Goal: Information Seeking & Learning: Compare options

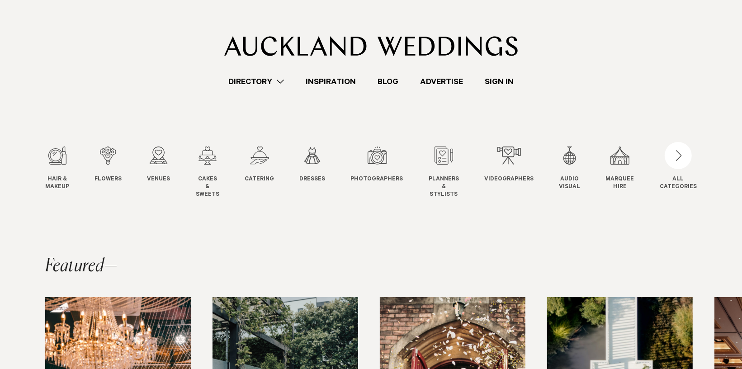
click at [276, 78] on link "Directory" at bounding box center [256, 82] width 77 height 12
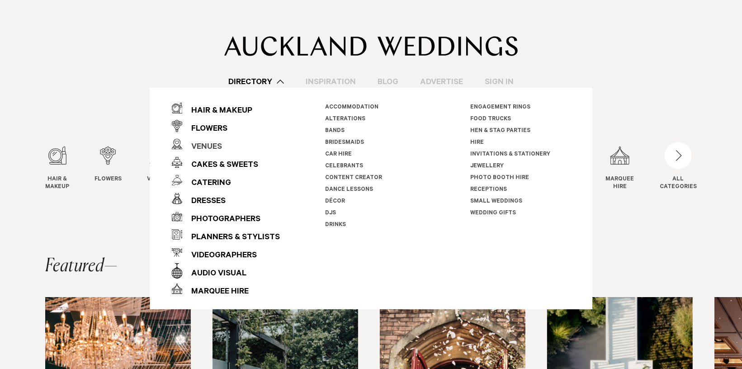
click at [210, 147] on div "Venues" at bounding box center [202, 147] width 40 height 18
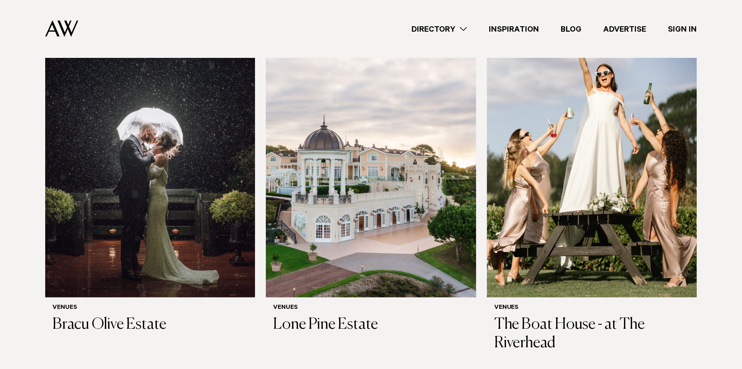
scroll to position [1402, 0]
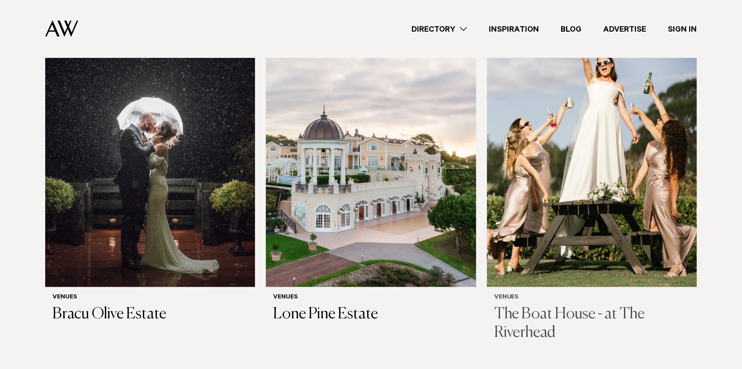
click at [585, 306] on h3 "The Boat House - at The Riverhead" at bounding box center [591, 324] width 195 height 37
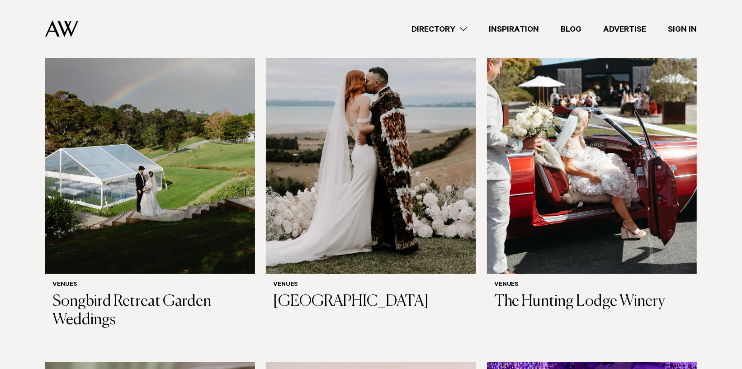
scroll to position [3483, 0]
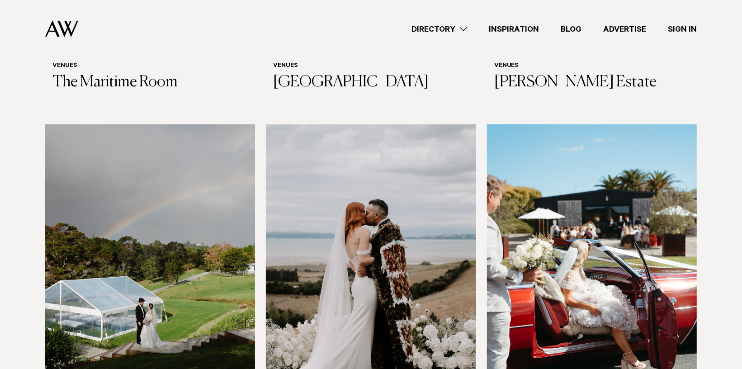
click at [596, 221] on img at bounding box center [592, 265] width 210 height 282
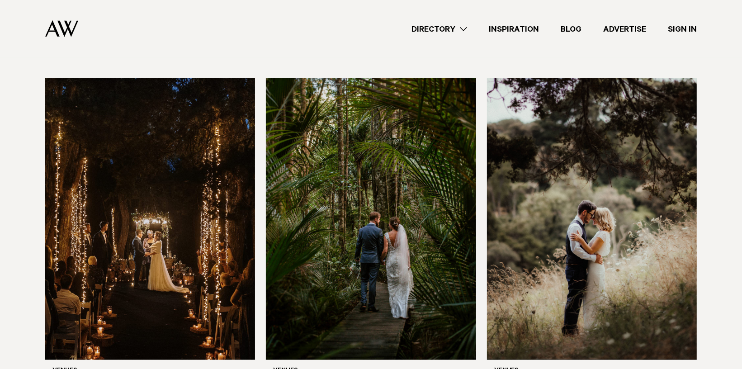
scroll to position [4252, 0]
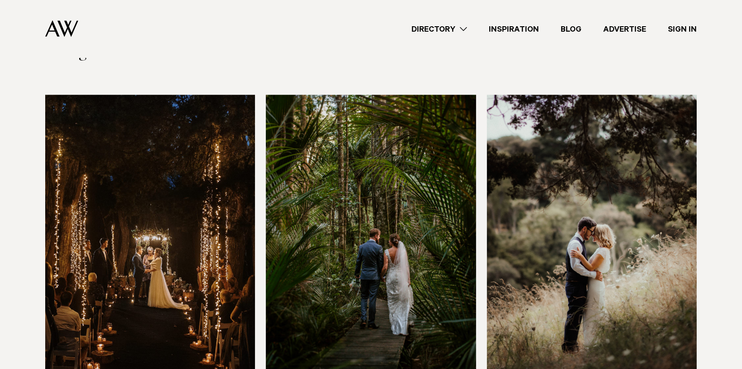
click at [596, 218] on img at bounding box center [592, 236] width 210 height 282
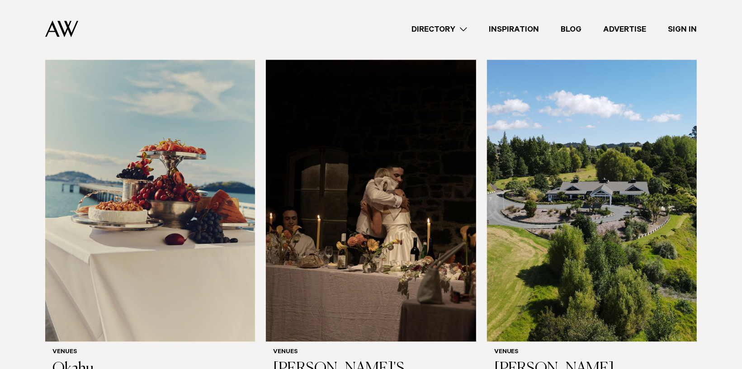
scroll to position [5338, 0]
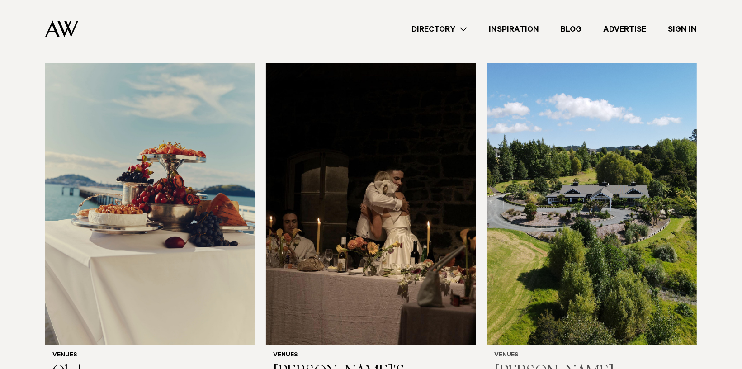
click at [613, 209] on img at bounding box center [592, 204] width 210 height 282
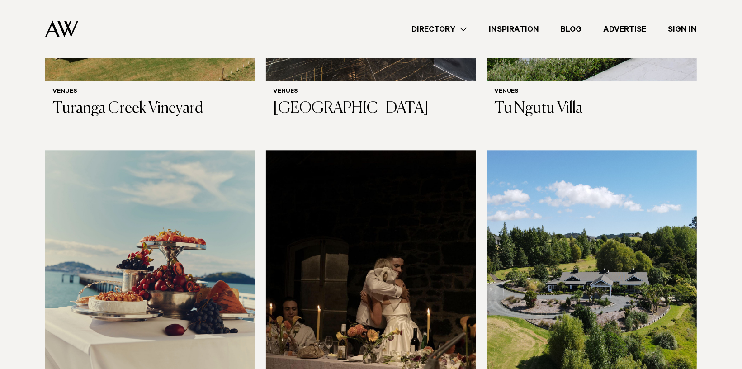
scroll to position [5247, 0]
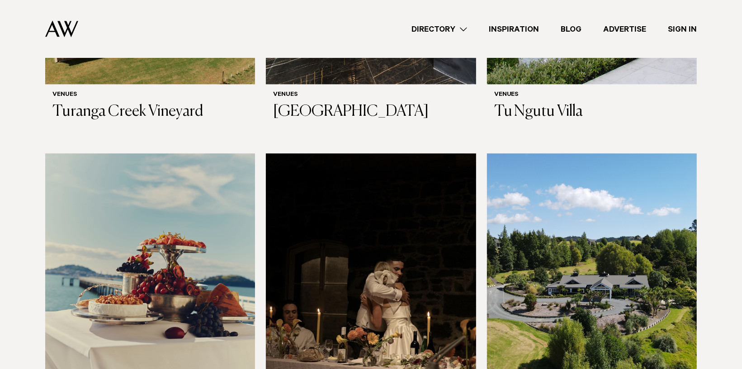
click at [371, 256] on img at bounding box center [371, 294] width 210 height 282
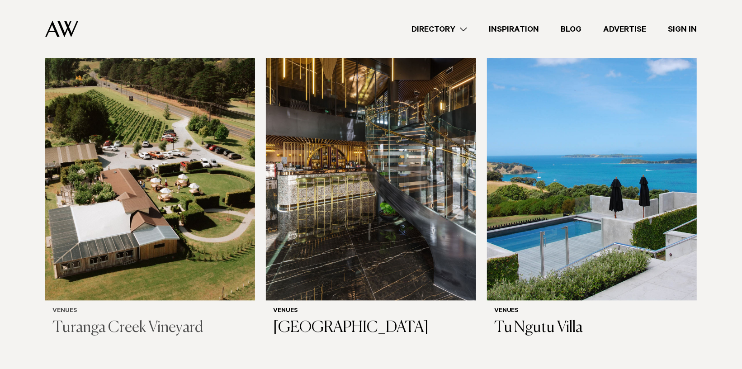
scroll to position [5021, 0]
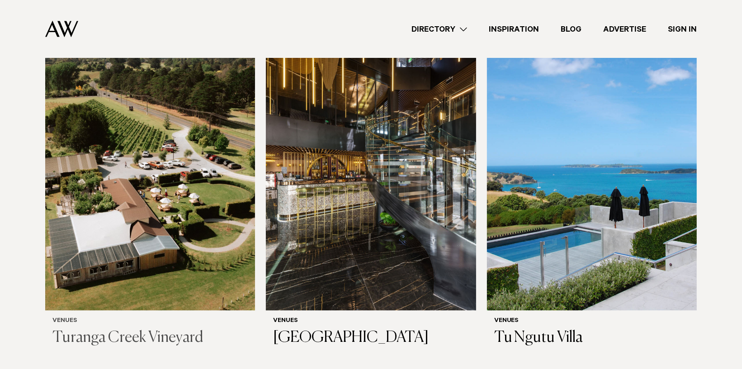
click at [162, 188] on img at bounding box center [150, 169] width 210 height 282
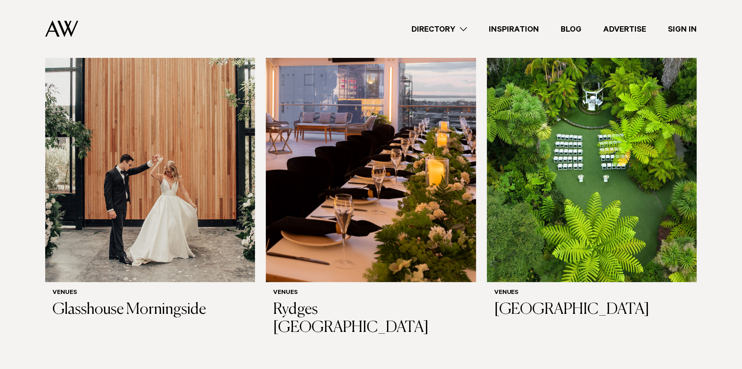
scroll to position [362, 0]
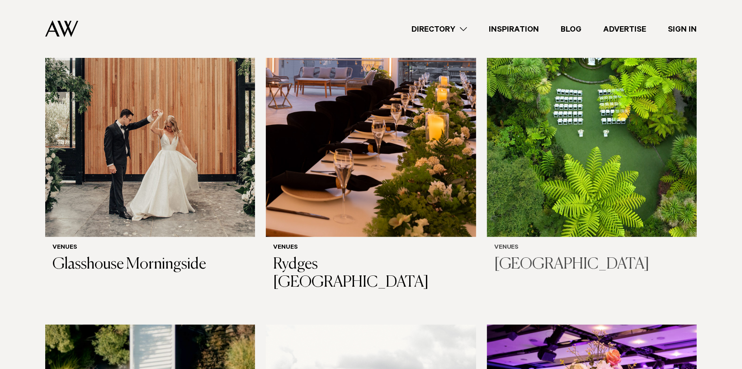
click at [624, 128] on img at bounding box center [592, 96] width 210 height 282
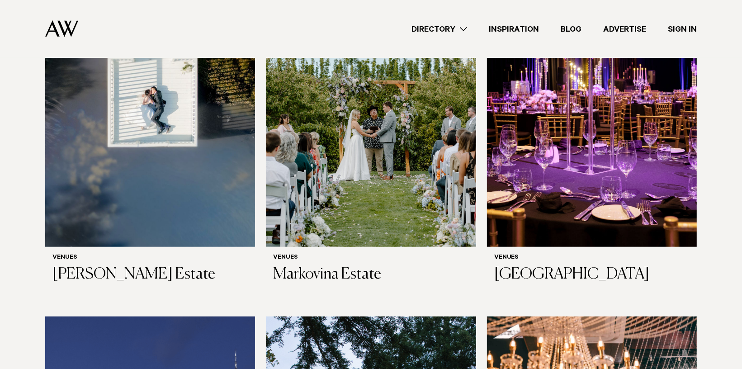
scroll to position [724, 0]
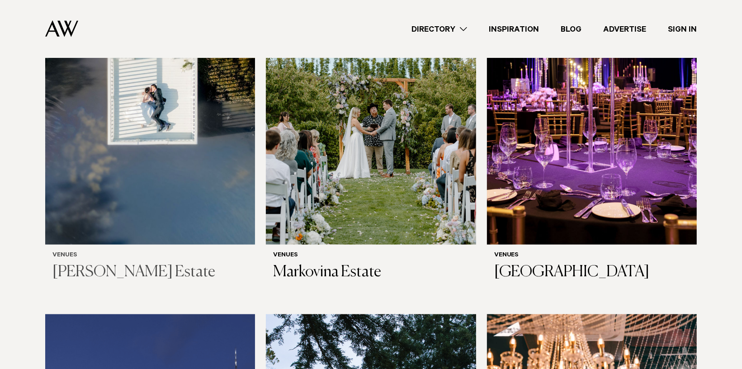
click at [201, 131] on img at bounding box center [150, 104] width 210 height 282
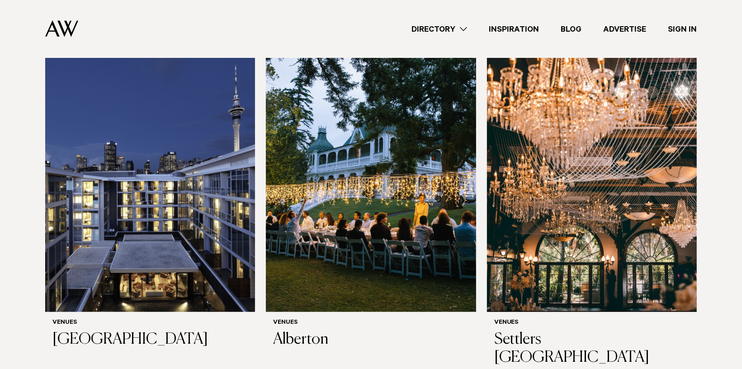
scroll to position [1040, 0]
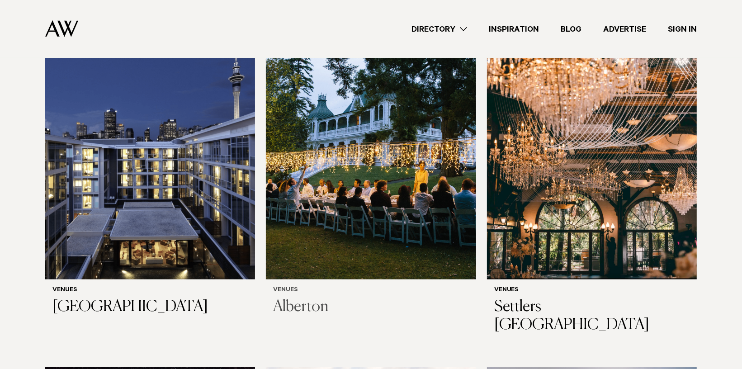
click at [350, 202] on img at bounding box center [371, 139] width 210 height 282
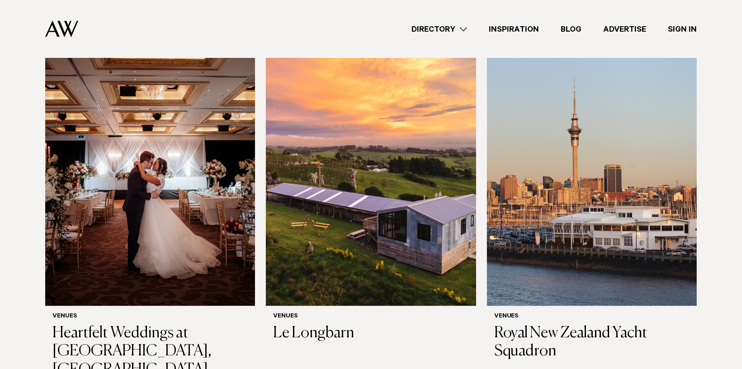
scroll to position [2126, 0]
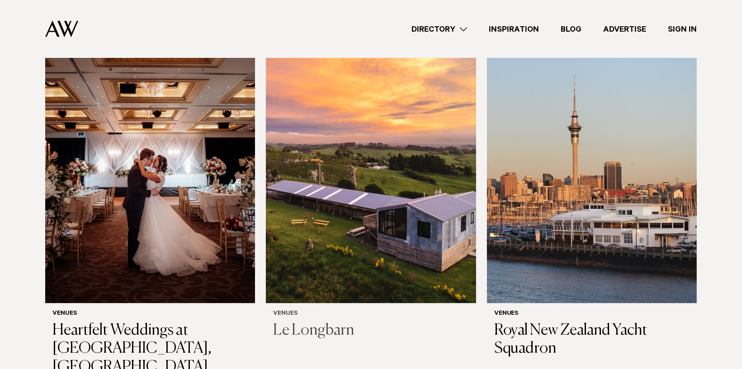
click at [358, 204] on img at bounding box center [371, 162] width 210 height 282
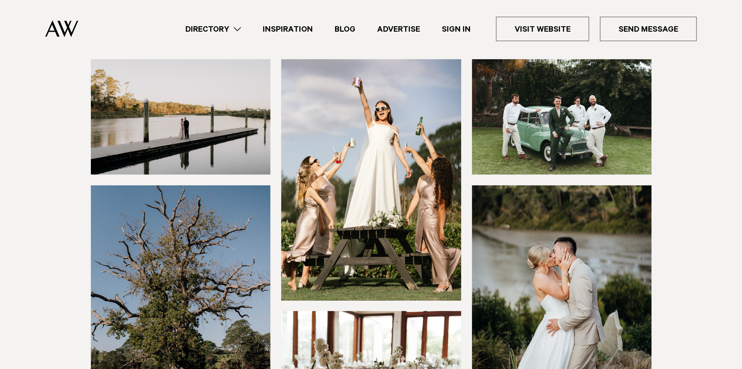
scroll to position [45, 0]
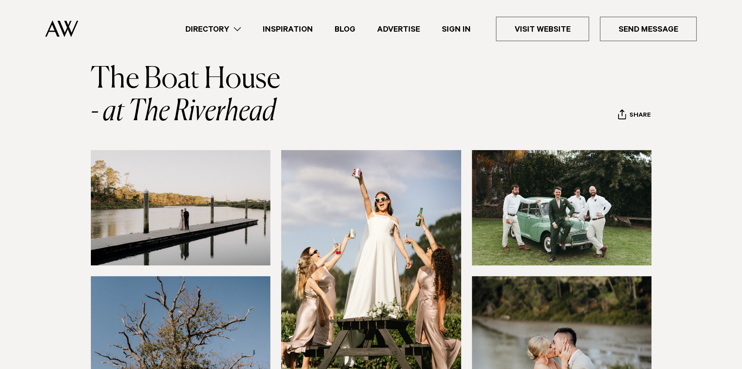
click at [220, 217] on img at bounding box center [181, 207] width 180 height 115
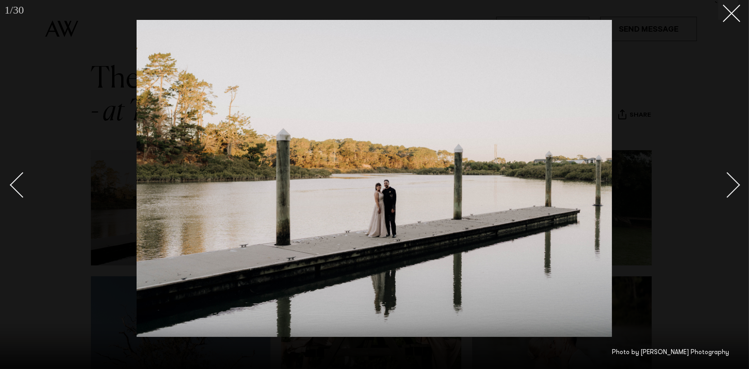
click at [731, 183] on div "Next slide" at bounding box center [728, 185] width 26 height 26
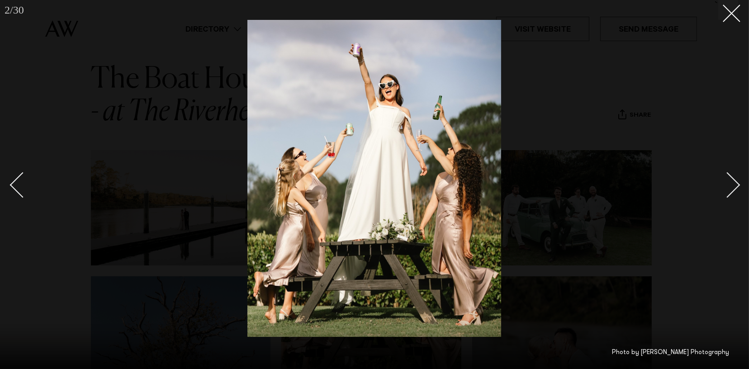
click at [731, 183] on div "Next slide" at bounding box center [728, 185] width 26 height 26
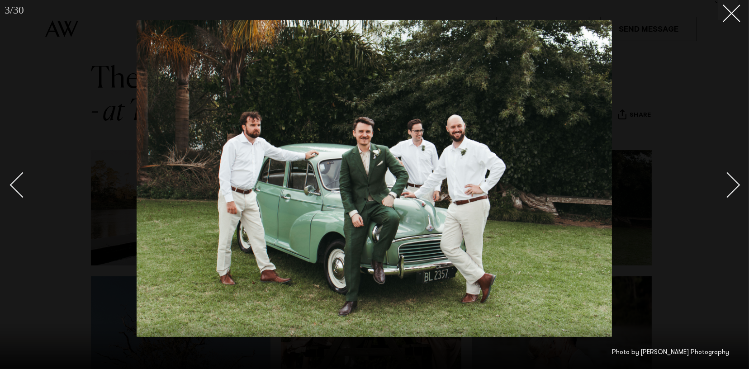
click at [731, 183] on div "Next slide" at bounding box center [728, 185] width 26 height 26
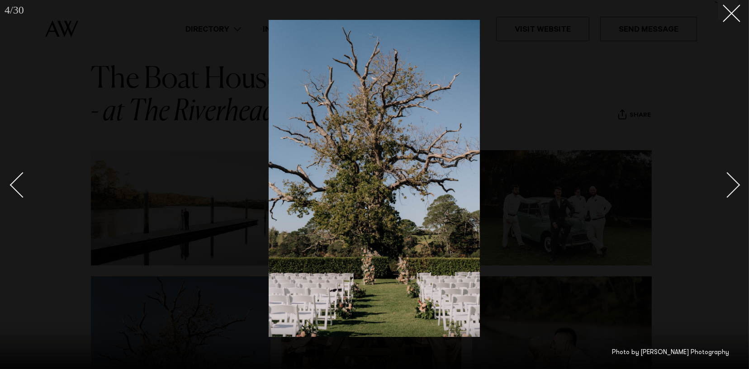
click at [731, 183] on div "Next slide" at bounding box center [728, 185] width 26 height 26
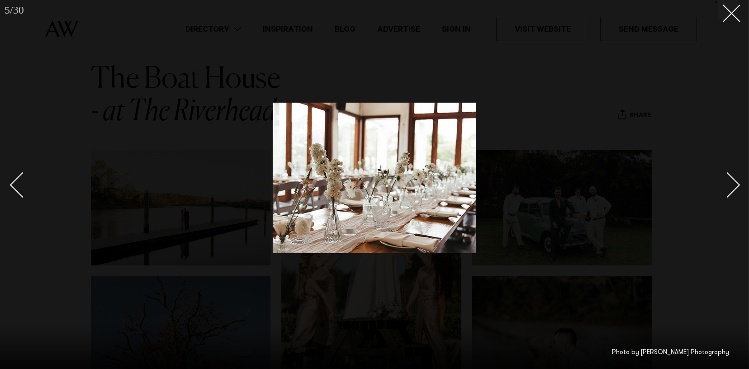
click at [731, 183] on div "Next slide" at bounding box center [728, 185] width 26 height 26
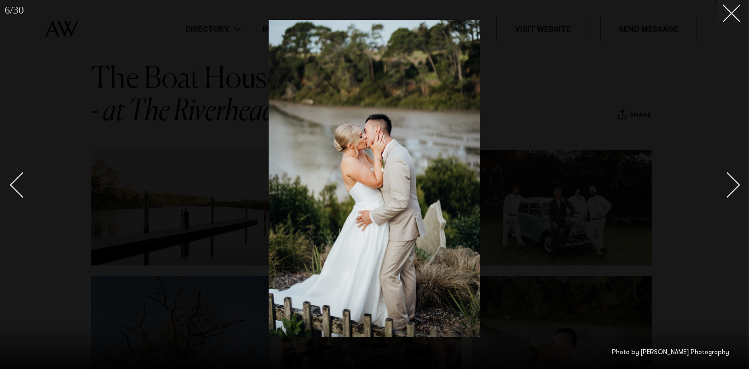
click at [734, 183] on div "Next slide" at bounding box center [728, 185] width 26 height 26
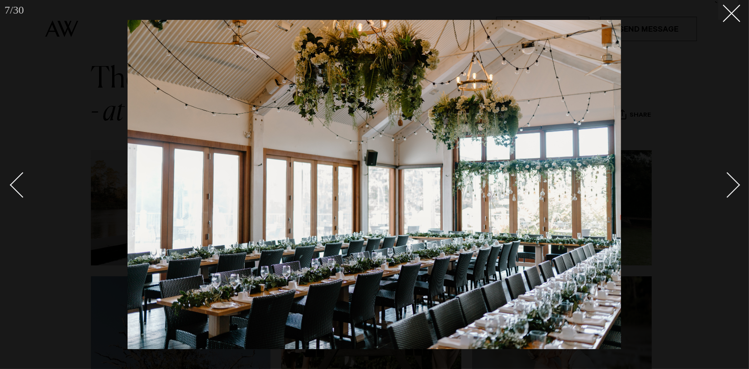
click at [734, 183] on div "Next slide" at bounding box center [728, 185] width 26 height 26
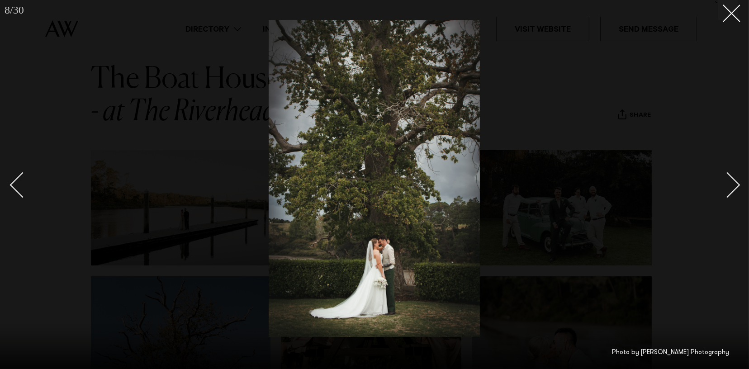
click at [734, 183] on div "Next slide" at bounding box center [728, 185] width 26 height 26
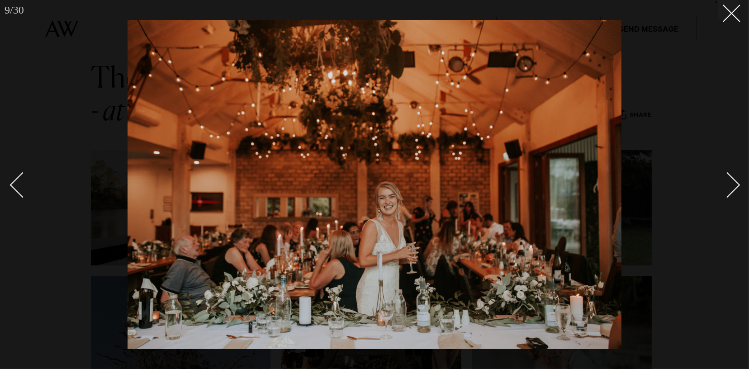
click at [734, 183] on div "Next slide" at bounding box center [728, 185] width 26 height 26
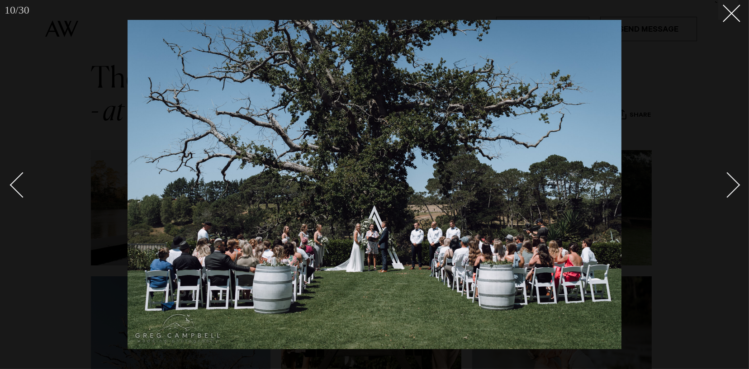
click at [734, 182] on div "Next slide" at bounding box center [728, 185] width 26 height 26
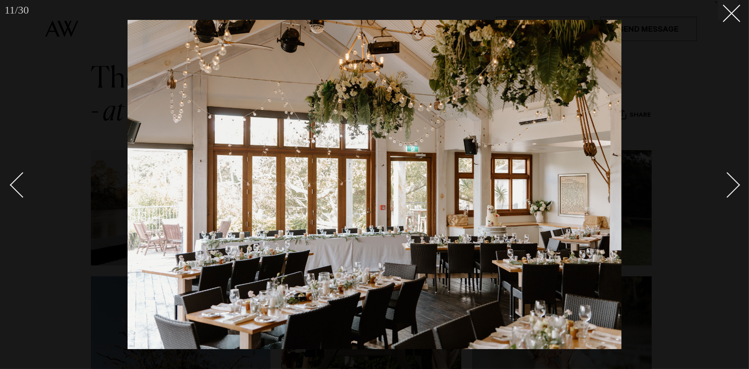
click at [734, 182] on div "Next slide" at bounding box center [728, 185] width 26 height 26
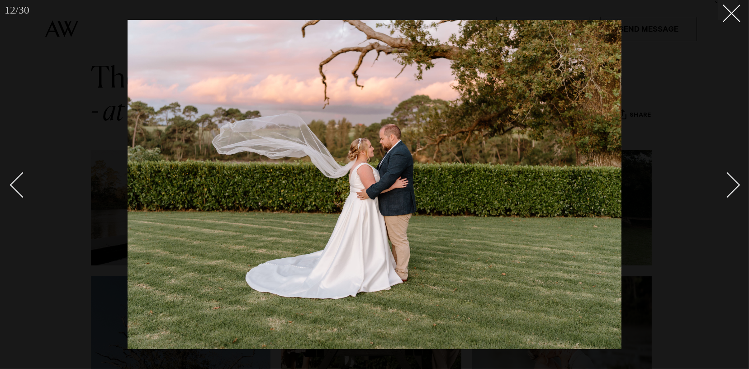
click at [734, 182] on div "Next slide" at bounding box center [728, 185] width 26 height 26
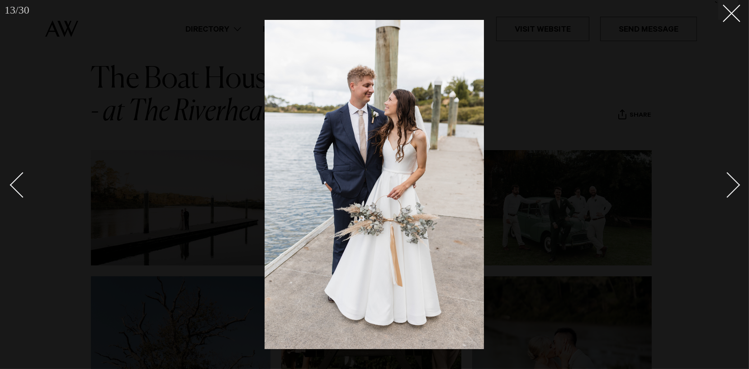
click at [734, 182] on div "Next slide" at bounding box center [728, 185] width 26 height 26
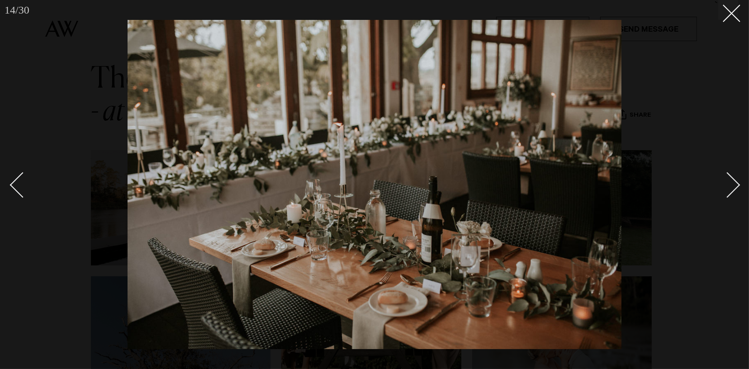
click at [734, 182] on div "Next slide" at bounding box center [728, 185] width 26 height 26
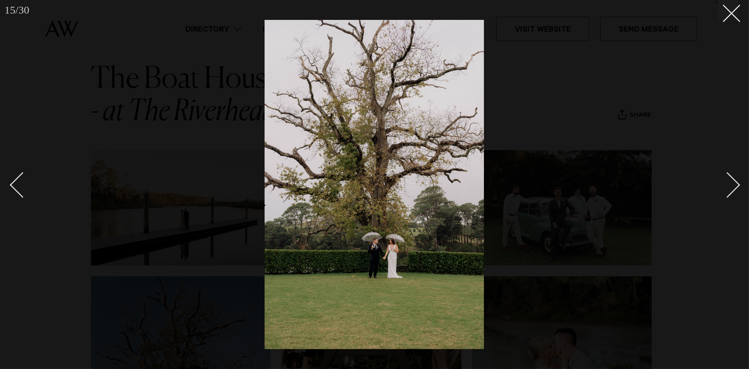
click at [734, 182] on div "Next slide" at bounding box center [728, 185] width 26 height 26
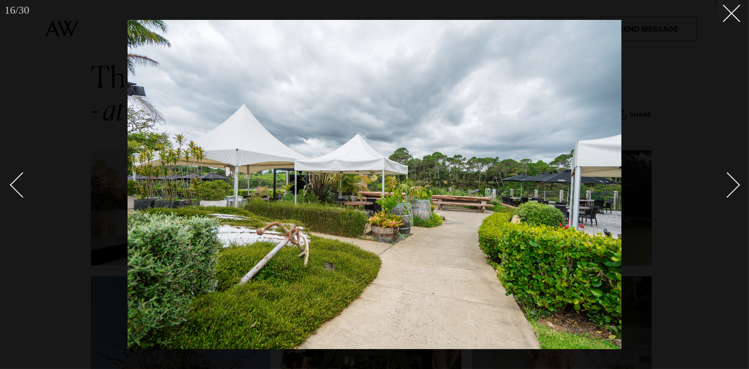
click at [734, 182] on div "Next slide" at bounding box center [728, 185] width 26 height 26
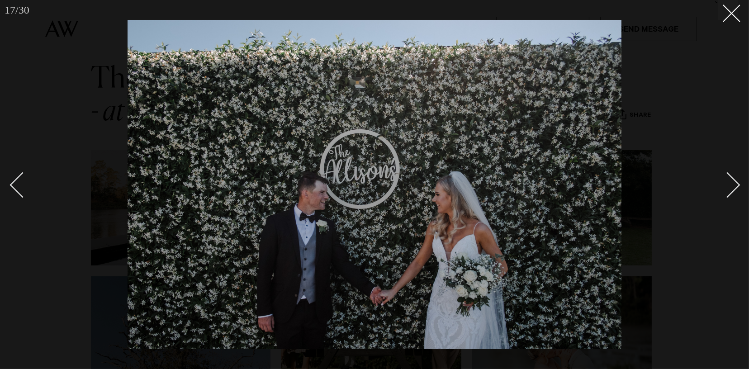
click at [734, 182] on div "Next slide" at bounding box center [728, 185] width 26 height 26
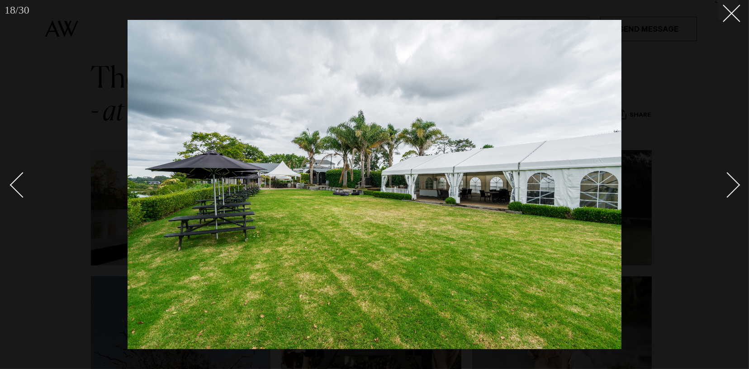
click at [735, 182] on div "Next slide" at bounding box center [728, 185] width 26 height 26
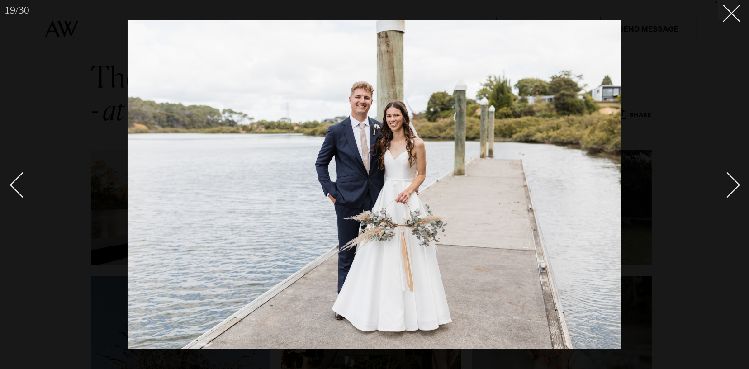
click at [735, 182] on div "Next slide" at bounding box center [728, 185] width 26 height 26
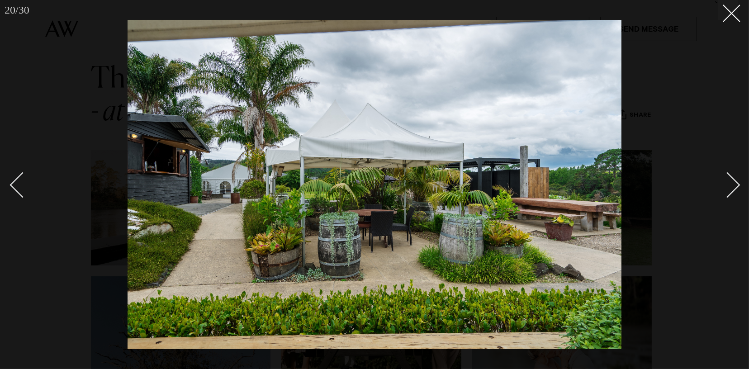
click at [735, 182] on div "Next slide" at bounding box center [728, 185] width 26 height 26
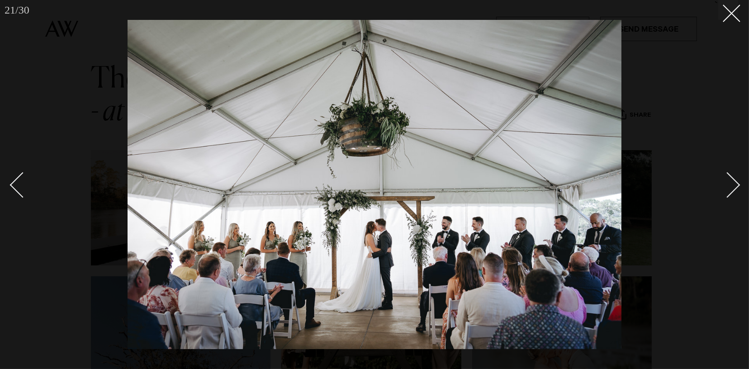
click at [735, 182] on div "Next slide" at bounding box center [728, 185] width 26 height 26
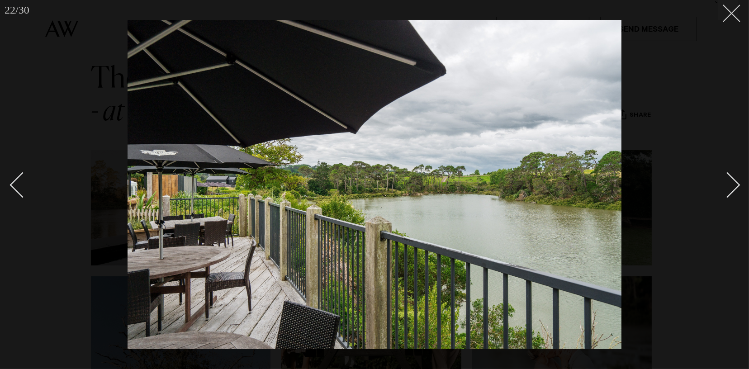
click at [729, 14] on icon at bounding box center [728, 10] width 11 height 11
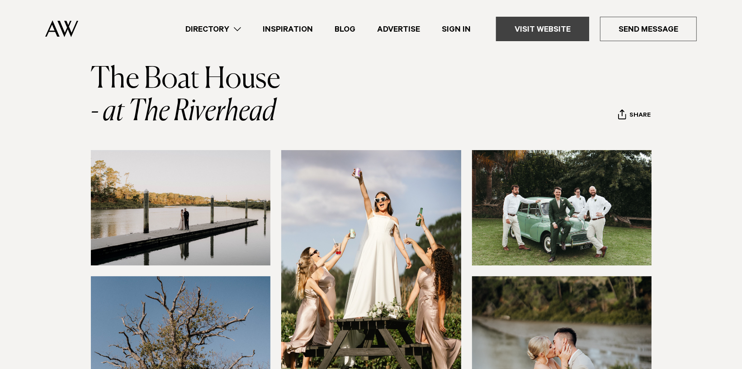
click at [541, 28] on link "Visit Website" at bounding box center [542, 29] width 93 height 24
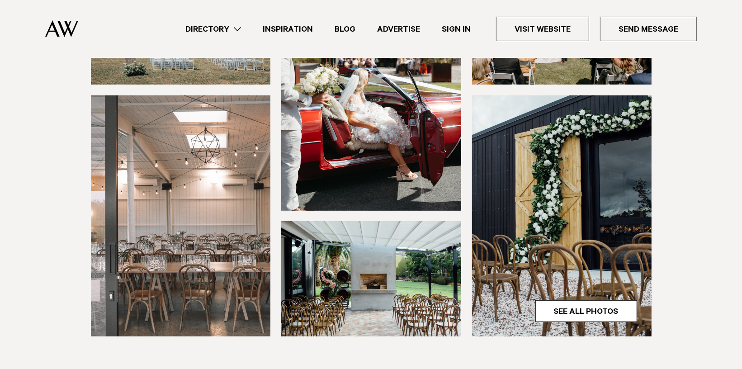
scroll to position [226, 0]
click at [576, 310] on link "See All Photos" at bounding box center [587, 311] width 102 height 22
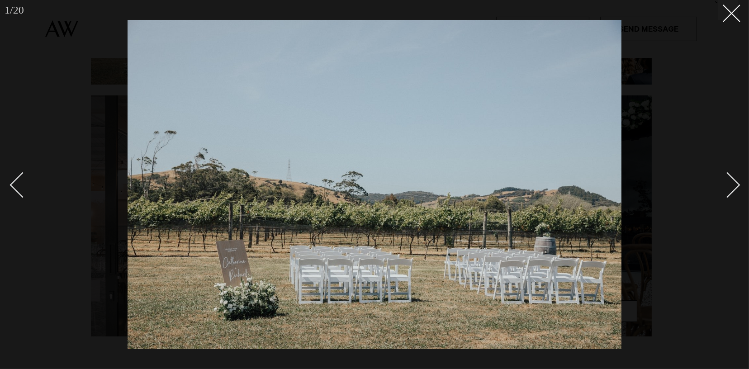
click at [728, 180] on div "Next slide" at bounding box center [728, 185] width 26 height 26
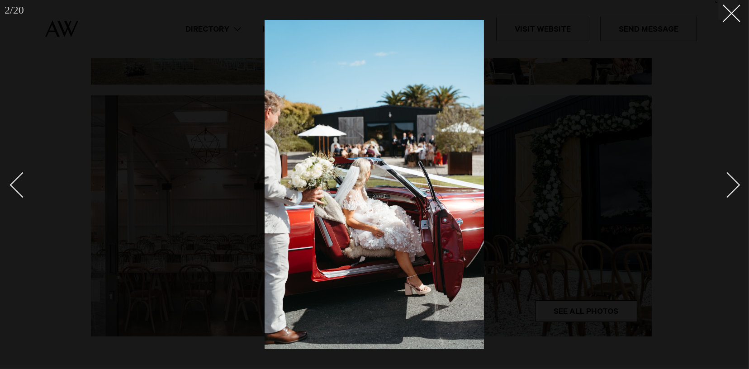
click at [728, 180] on div "Next slide" at bounding box center [728, 185] width 26 height 26
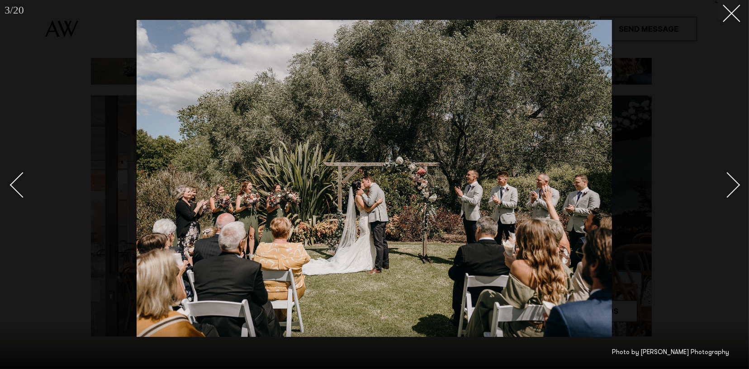
click at [731, 185] on div "Next slide" at bounding box center [728, 185] width 26 height 26
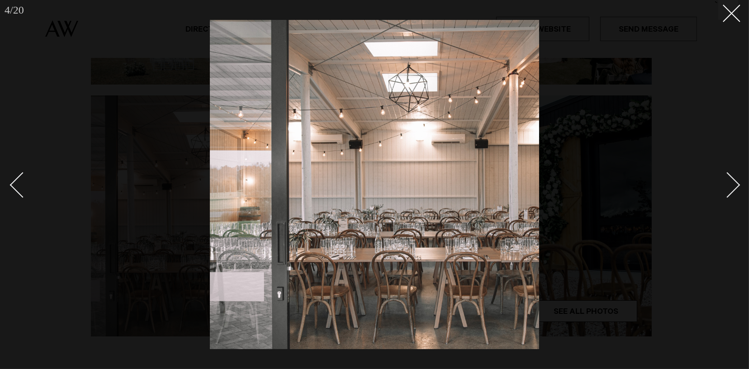
click at [731, 185] on div "Next slide" at bounding box center [728, 185] width 26 height 26
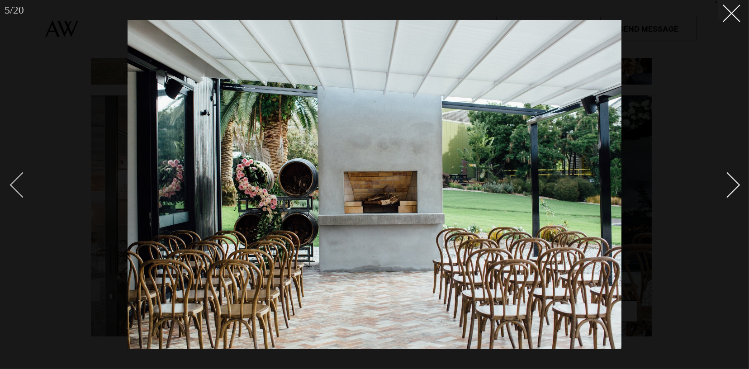
click at [18, 186] on div "Previous slide" at bounding box center [23, 185] width 26 height 26
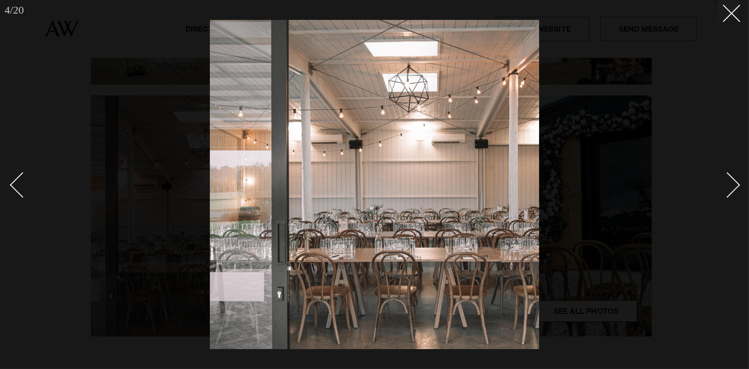
click at [738, 184] on div "Next slide" at bounding box center [728, 185] width 26 height 26
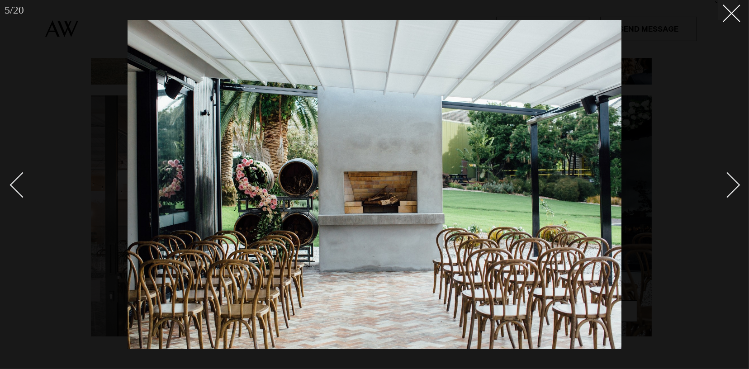
click at [738, 184] on div "Next slide" at bounding box center [728, 185] width 26 height 26
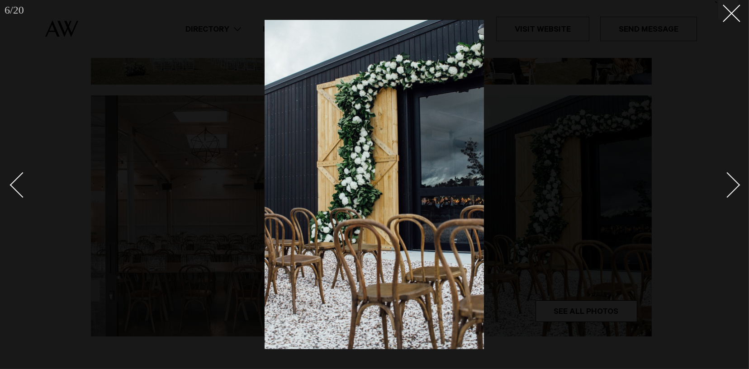
click at [738, 184] on div "Next slide" at bounding box center [728, 185] width 26 height 26
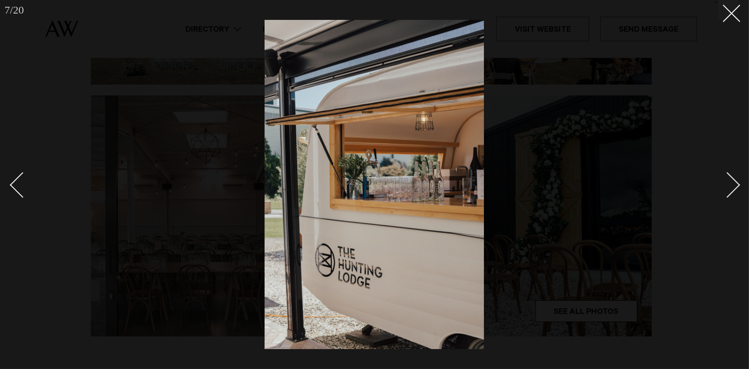
click at [730, 185] on div "Next slide" at bounding box center [728, 185] width 26 height 26
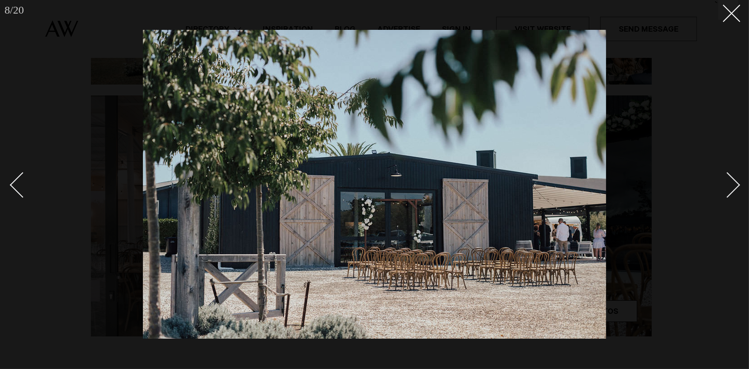
click at [730, 185] on div "Next slide" at bounding box center [728, 185] width 26 height 26
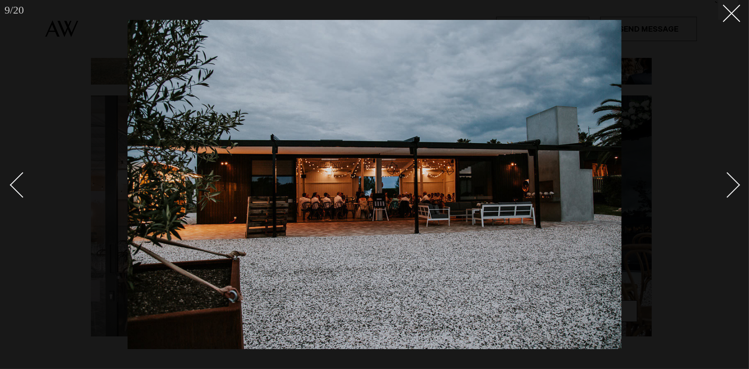
click at [730, 185] on div "Next slide" at bounding box center [728, 185] width 26 height 26
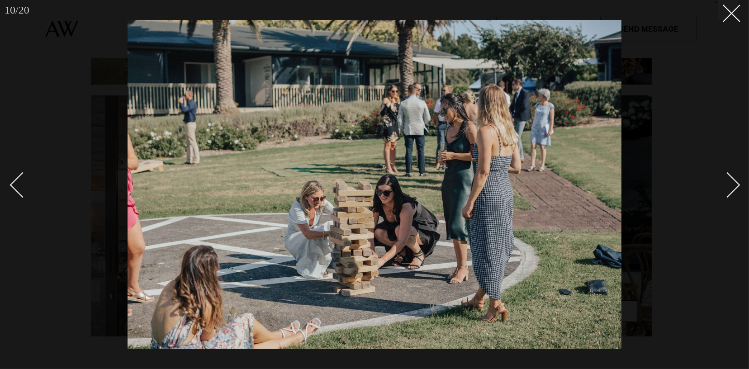
click at [730, 185] on div "Next slide" at bounding box center [728, 185] width 26 height 26
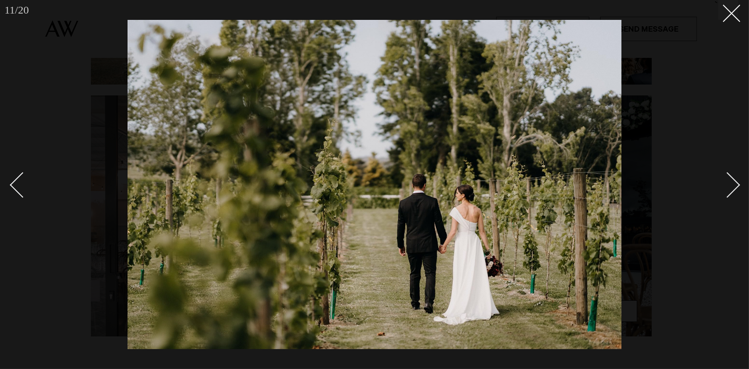
click at [730, 185] on div "Next slide" at bounding box center [728, 185] width 26 height 26
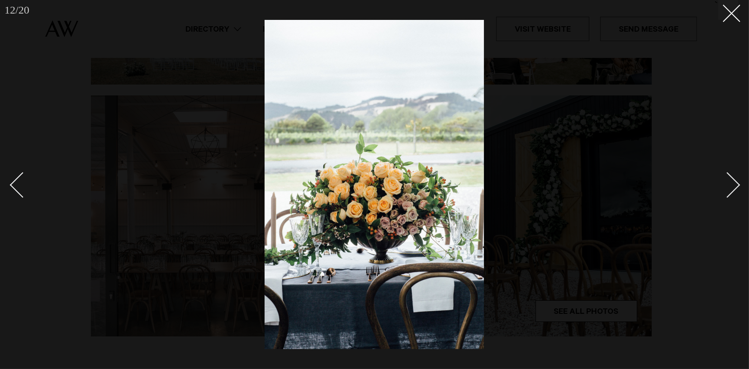
click at [736, 182] on div "Next slide" at bounding box center [728, 185] width 26 height 26
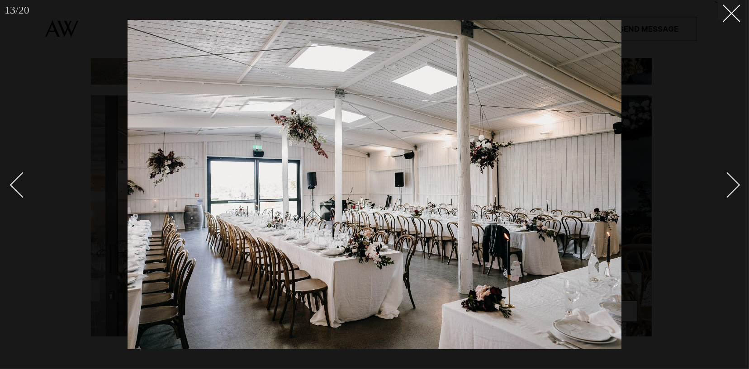
click at [733, 184] on div "Next slide" at bounding box center [728, 185] width 26 height 26
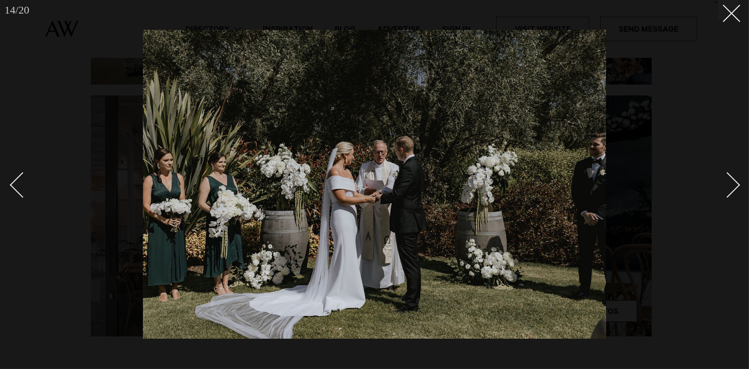
click at [735, 185] on div "Next slide" at bounding box center [728, 185] width 26 height 26
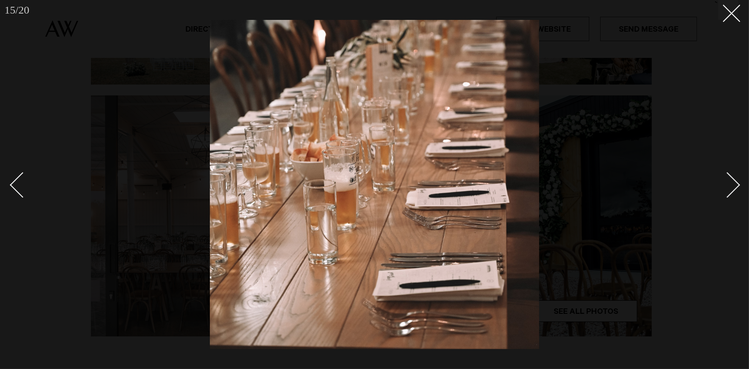
click at [735, 183] on div "Next slide" at bounding box center [728, 185] width 26 height 26
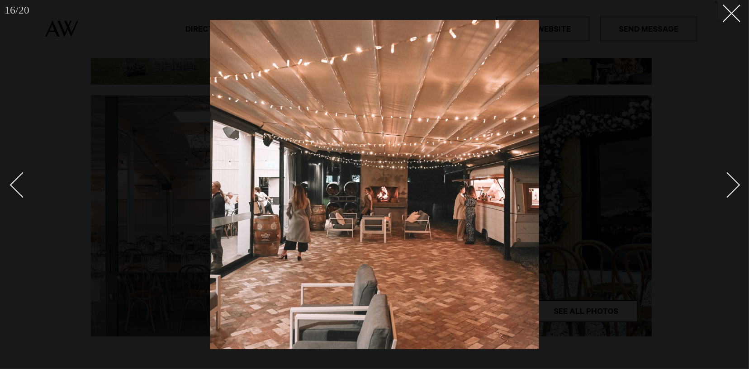
click at [735, 183] on div "Next slide" at bounding box center [728, 185] width 26 height 26
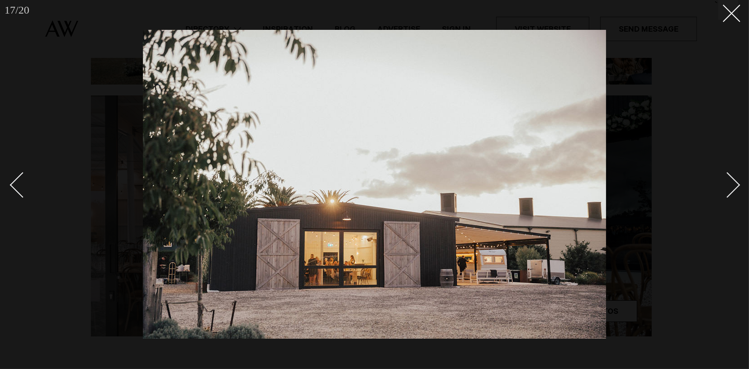
click at [735, 183] on div "Next slide" at bounding box center [728, 185] width 26 height 26
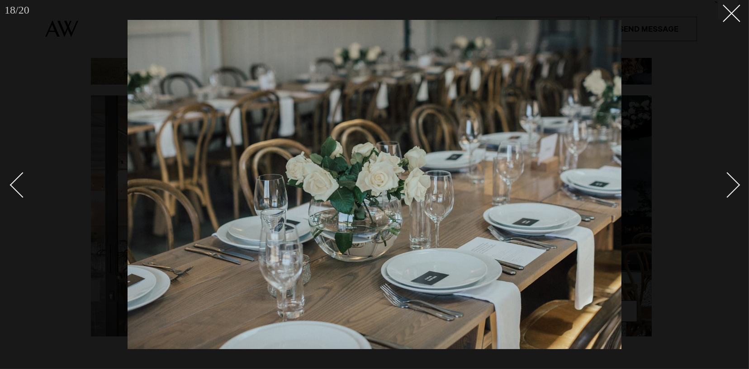
click at [734, 183] on div "Next slide" at bounding box center [728, 185] width 26 height 26
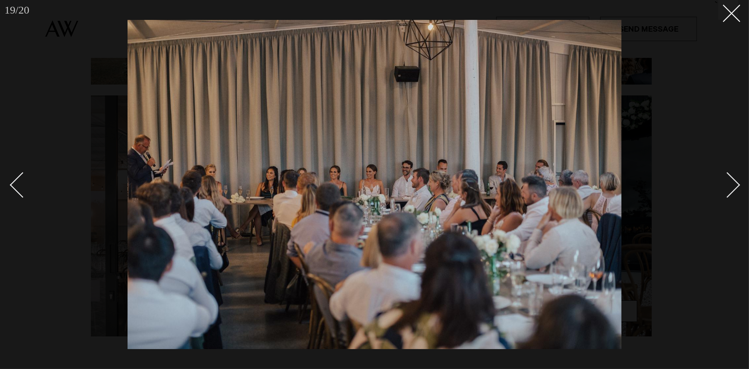
click at [734, 182] on div "Next slide" at bounding box center [728, 185] width 26 height 26
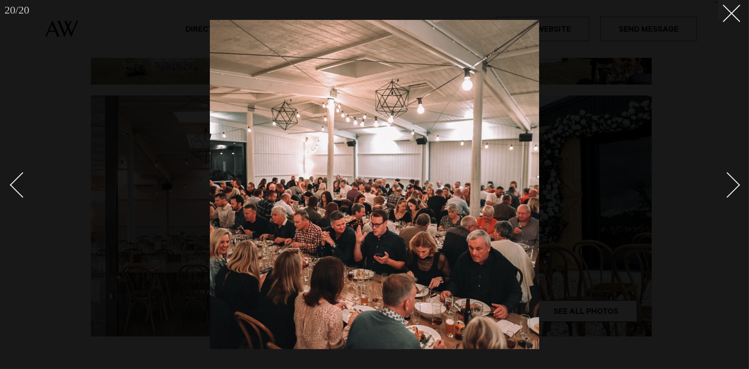
click at [734, 182] on div "Next slide" at bounding box center [728, 185] width 26 height 26
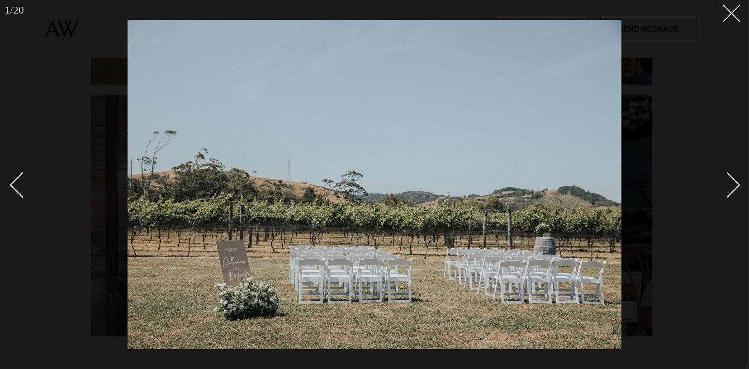
click at [734, 182] on div "Next slide" at bounding box center [728, 185] width 26 height 26
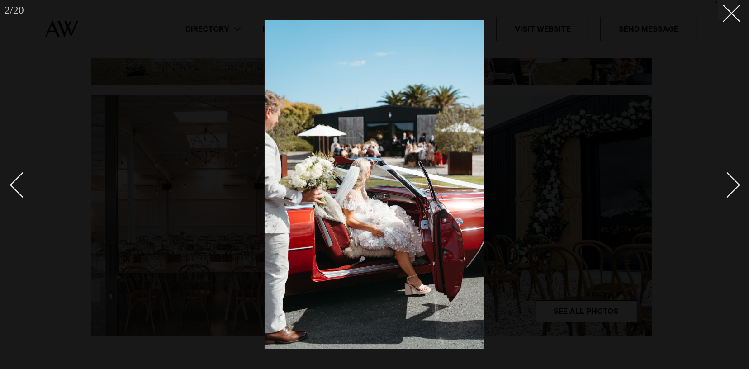
click at [734, 182] on div "Next slide" at bounding box center [728, 185] width 26 height 26
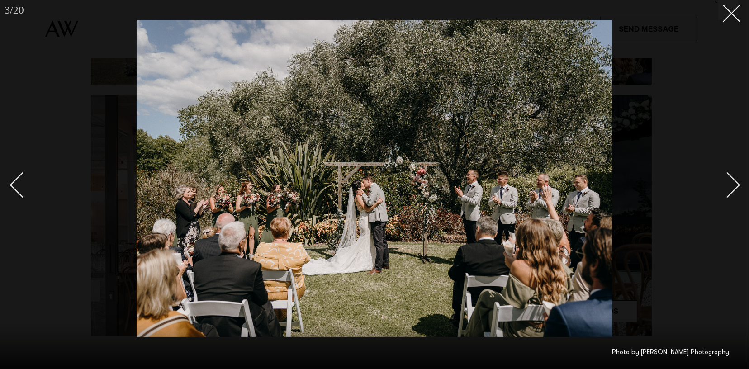
drag, startPoint x: 731, startPoint y: 14, endPoint x: 703, endPoint y: 64, distance: 57.5
click at [731, 14] on icon at bounding box center [728, 10] width 11 height 11
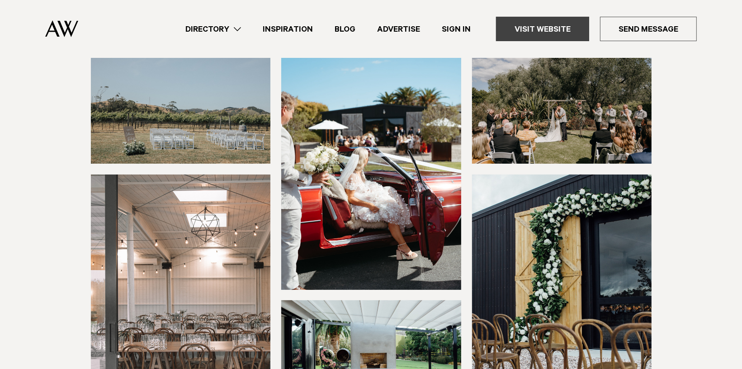
scroll to position [136, 0]
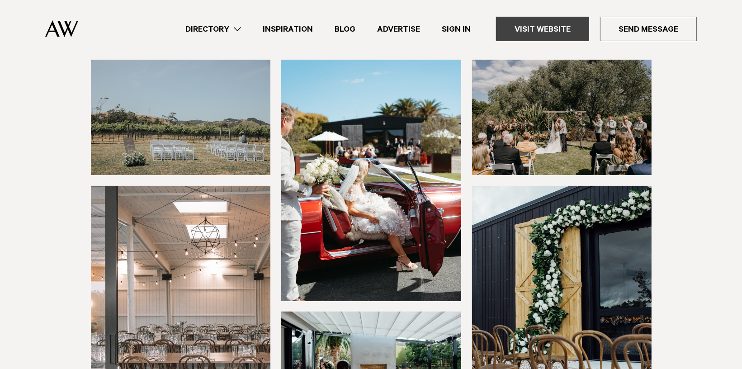
click at [544, 26] on link "Visit Website" at bounding box center [542, 29] width 93 height 24
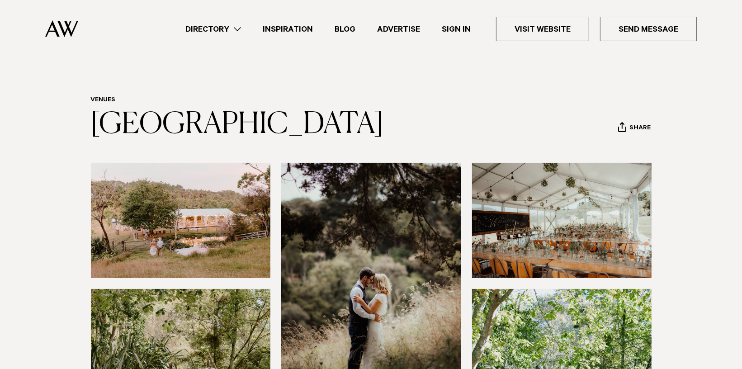
click at [214, 220] on img at bounding box center [181, 220] width 180 height 115
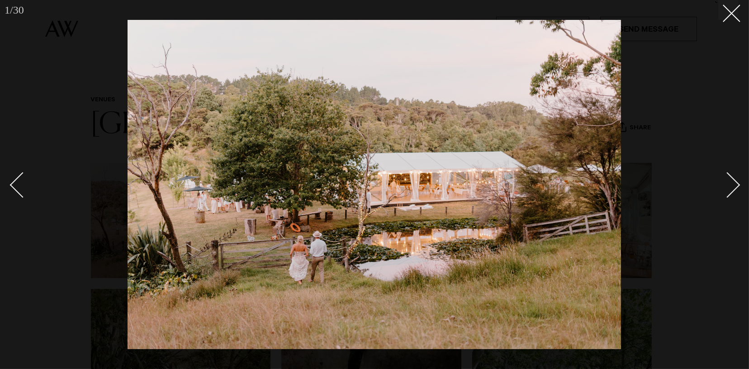
click at [733, 181] on div "Next slide" at bounding box center [728, 185] width 26 height 26
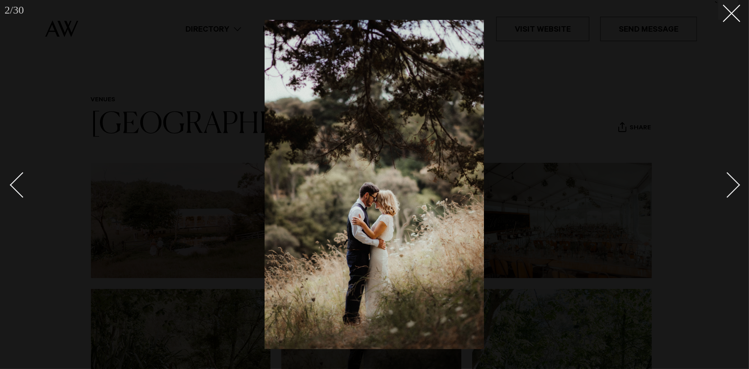
click at [732, 181] on div "Next slide" at bounding box center [728, 185] width 26 height 26
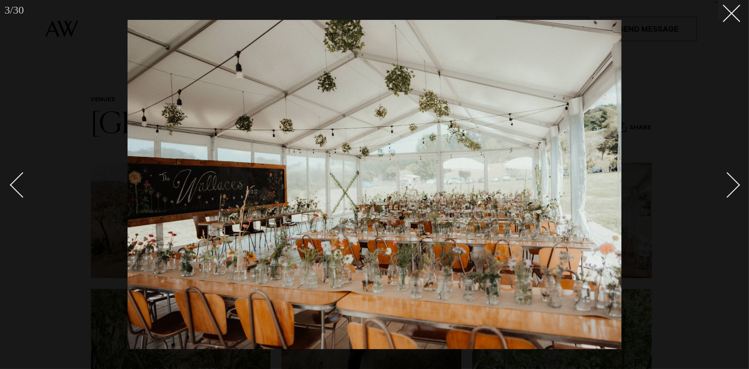
click at [732, 180] on div "Next slide" at bounding box center [728, 185] width 26 height 26
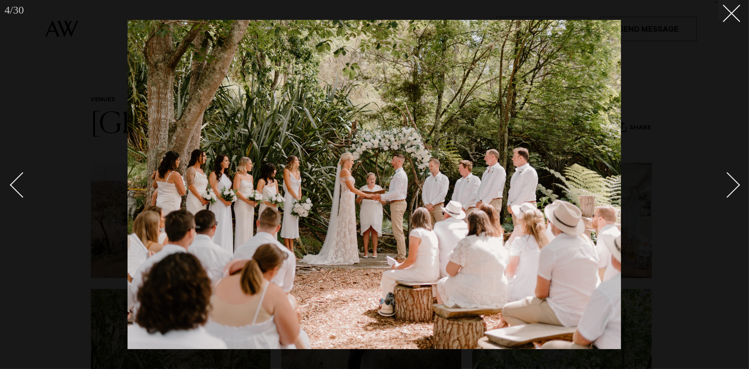
click at [735, 183] on div "Next slide" at bounding box center [728, 185] width 26 height 26
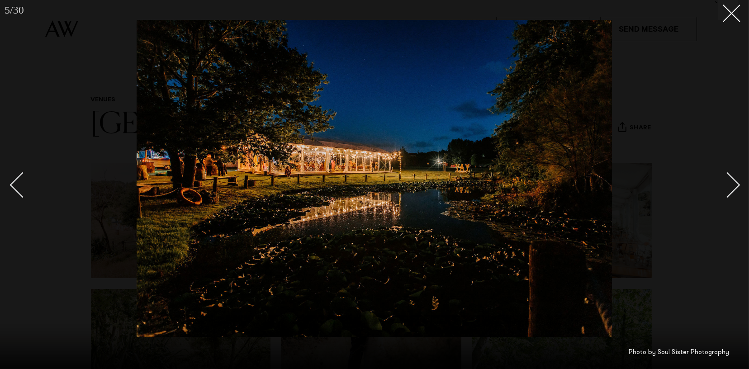
click at [735, 183] on div "Next slide" at bounding box center [728, 185] width 26 height 26
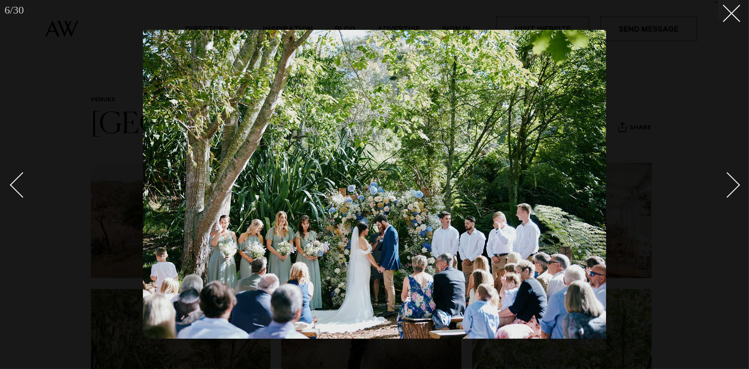
click at [735, 183] on div "Next slide" at bounding box center [728, 185] width 26 height 26
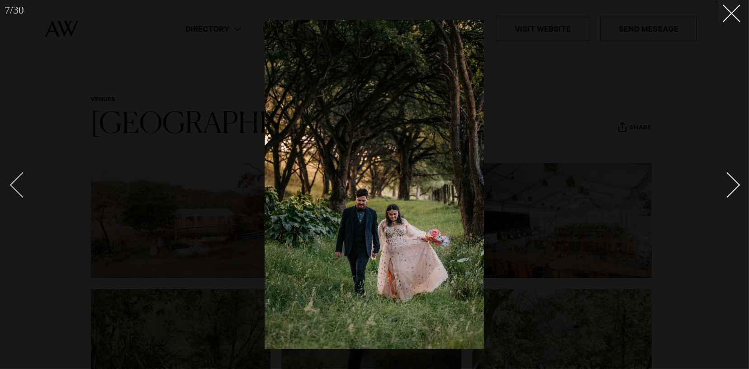
click at [17, 182] on div "Previous slide" at bounding box center [23, 185] width 26 height 26
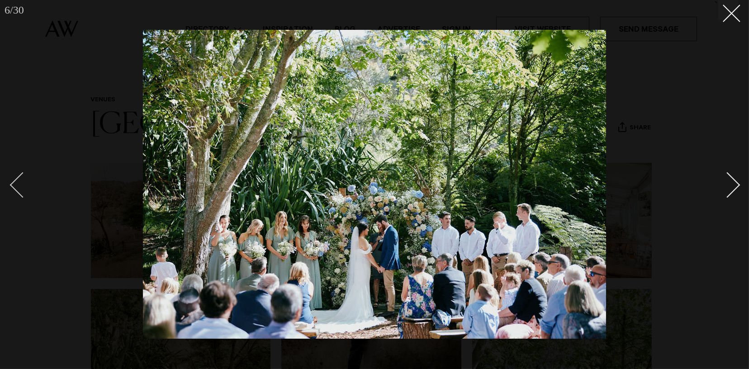
click at [17, 182] on div "Previous slide" at bounding box center [23, 185] width 26 height 26
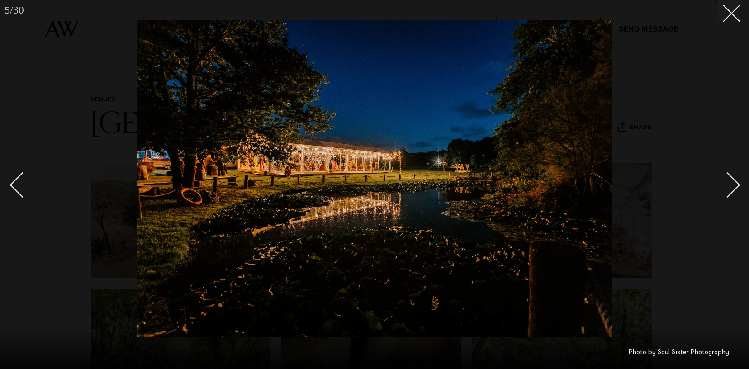
click at [735, 185] on div "Next slide" at bounding box center [728, 185] width 26 height 26
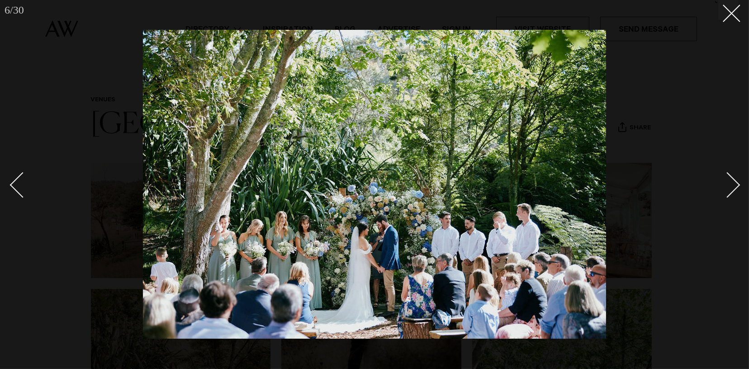
click at [735, 185] on div "Next slide" at bounding box center [728, 185] width 26 height 26
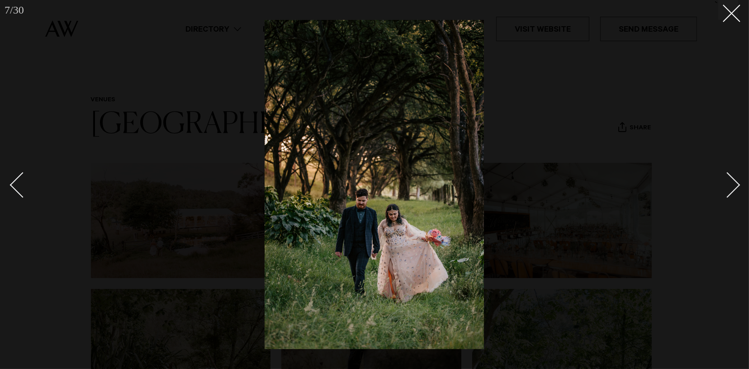
click at [734, 186] on div "Next slide" at bounding box center [728, 185] width 26 height 26
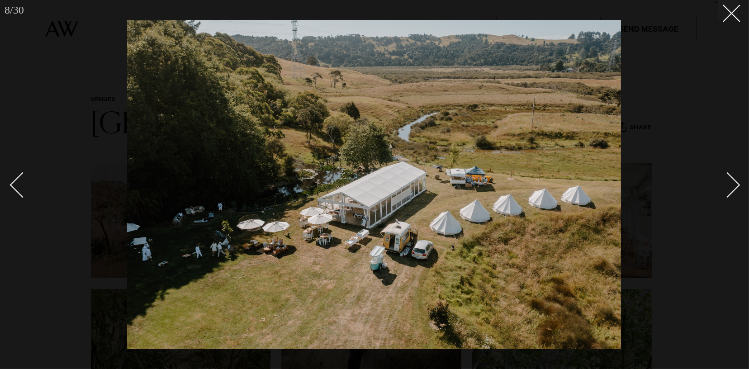
click at [736, 180] on link at bounding box center [723, 184] width 32 height 45
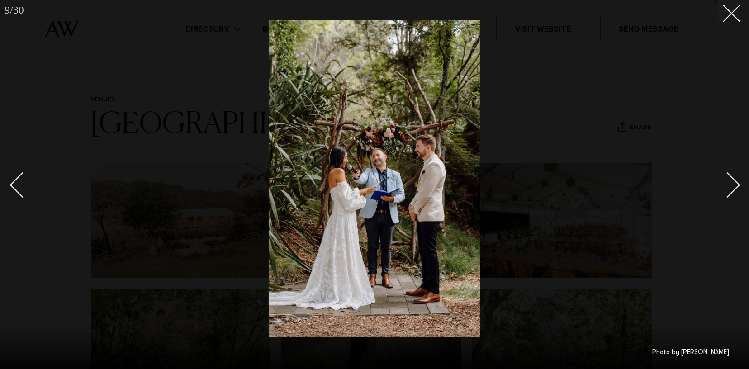
click at [736, 180] on link at bounding box center [723, 184] width 32 height 45
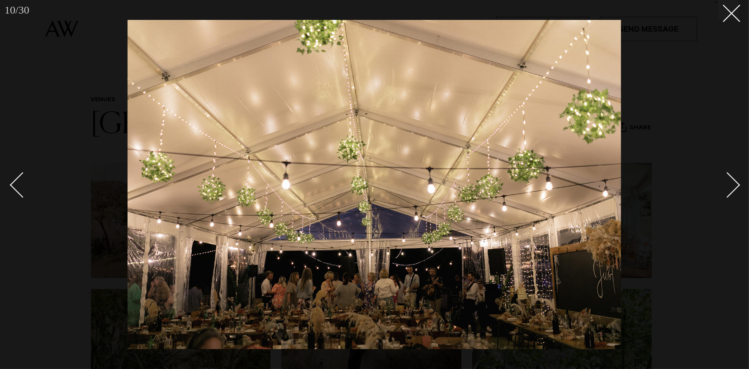
click at [736, 180] on link at bounding box center [723, 184] width 32 height 45
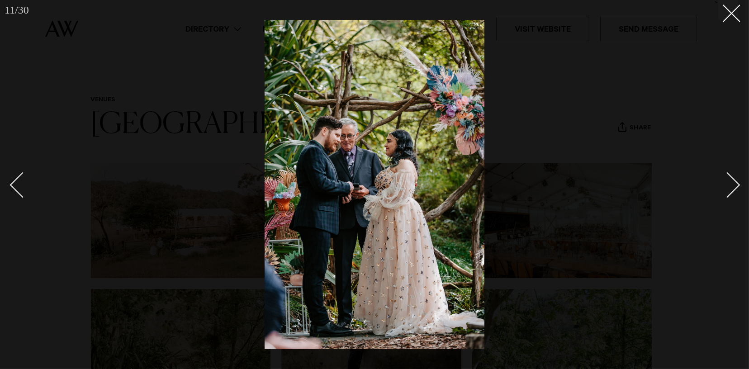
click at [736, 184] on div "Next slide" at bounding box center [728, 185] width 26 height 26
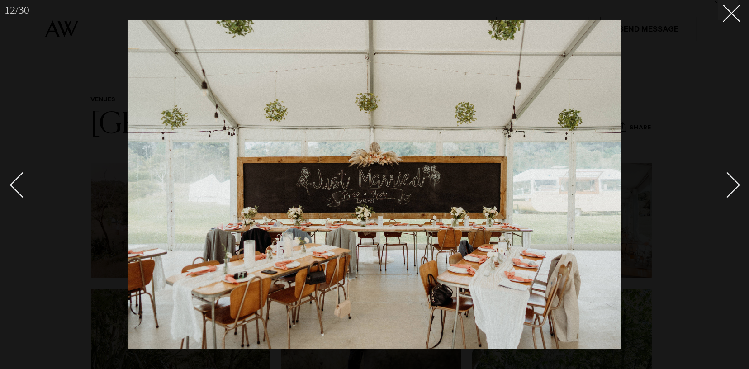
click at [734, 180] on div "Next slide" at bounding box center [728, 185] width 26 height 26
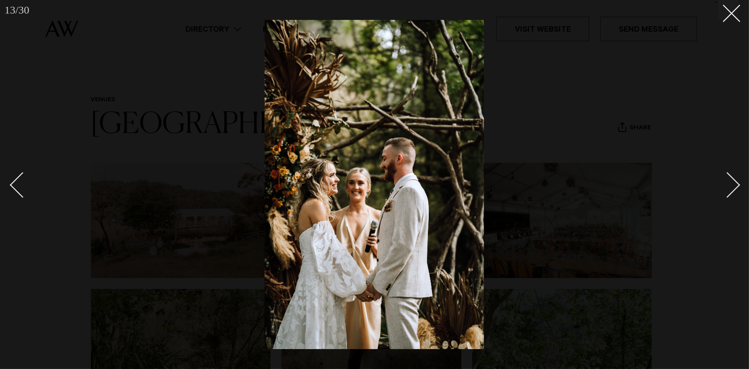
click at [734, 180] on div "Next slide" at bounding box center [728, 185] width 26 height 26
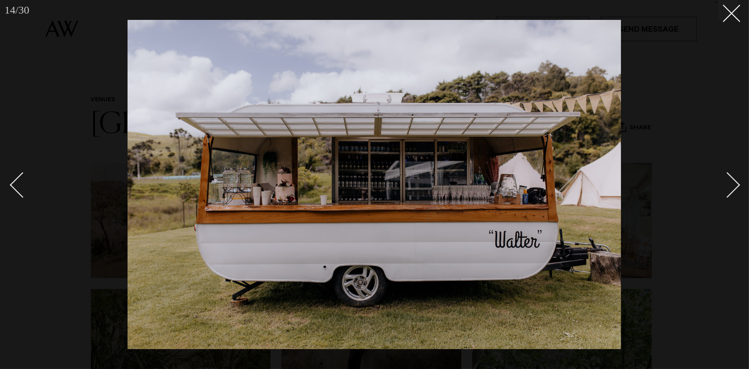
click at [733, 180] on div "Next slide" at bounding box center [728, 185] width 26 height 26
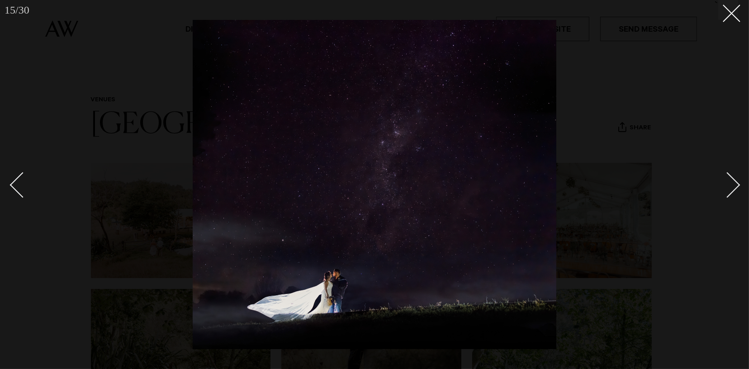
click at [733, 180] on div "Next slide" at bounding box center [728, 185] width 26 height 26
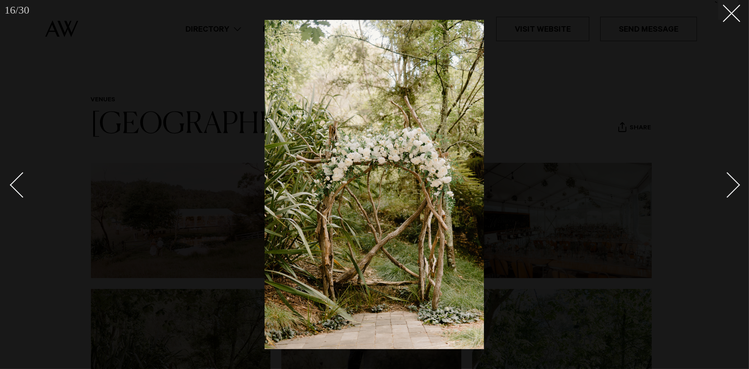
click at [733, 180] on div "Next slide" at bounding box center [728, 185] width 26 height 26
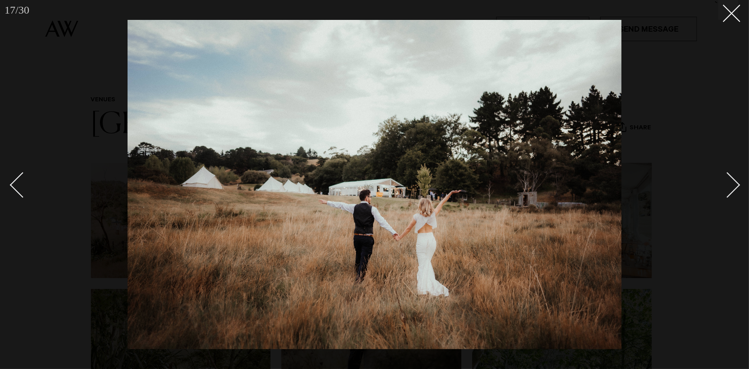
click at [738, 183] on div "Next slide" at bounding box center [728, 185] width 26 height 26
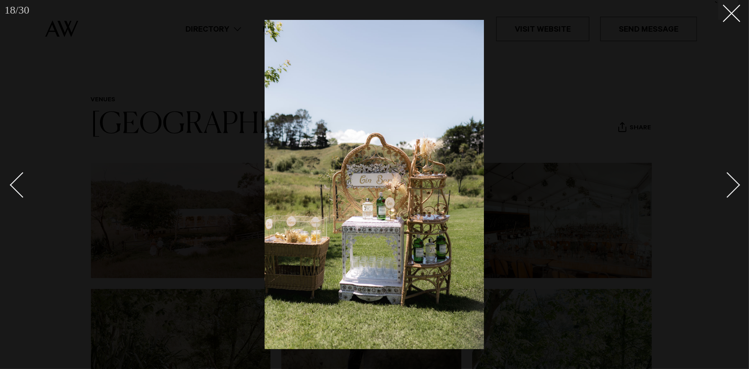
click at [728, 186] on div "Next slide" at bounding box center [728, 185] width 26 height 26
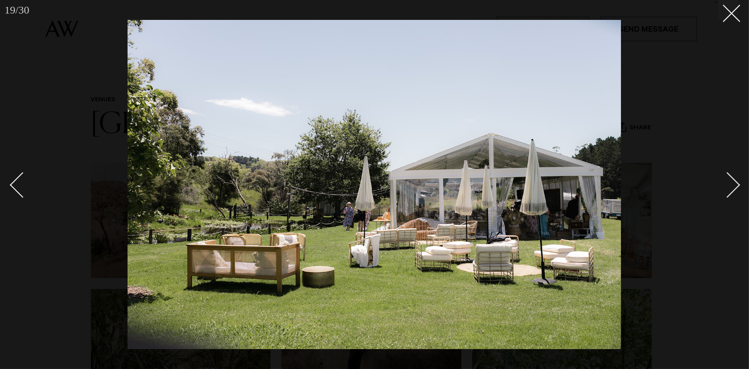
click at [728, 186] on div "Next slide" at bounding box center [728, 185] width 26 height 26
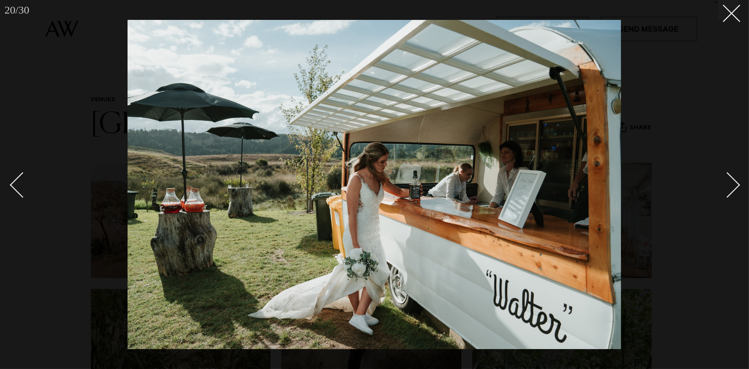
click at [728, 186] on div "Next slide" at bounding box center [728, 185] width 26 height 26
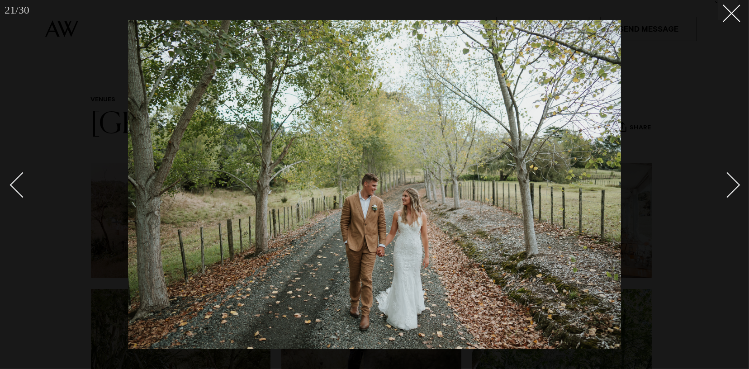
click at [6, 188] on div at bounding box center [374, 184] width 749 height 369
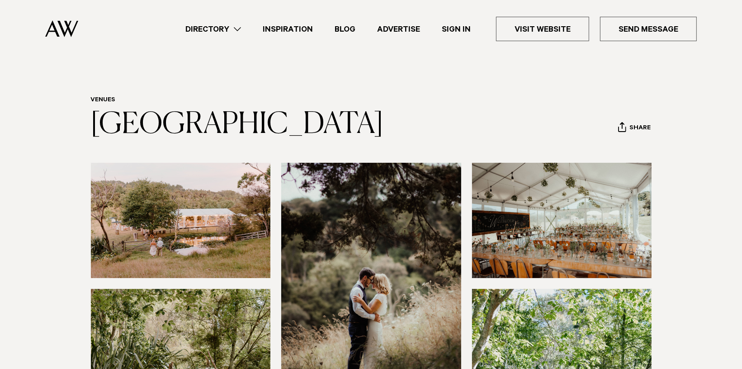
click at [6, 188] on section at bounding box center [371, 366] width 742 height 406
click at [544, 33] on link "Visit Website" at bounding box center [542, 29] width 93 height 24
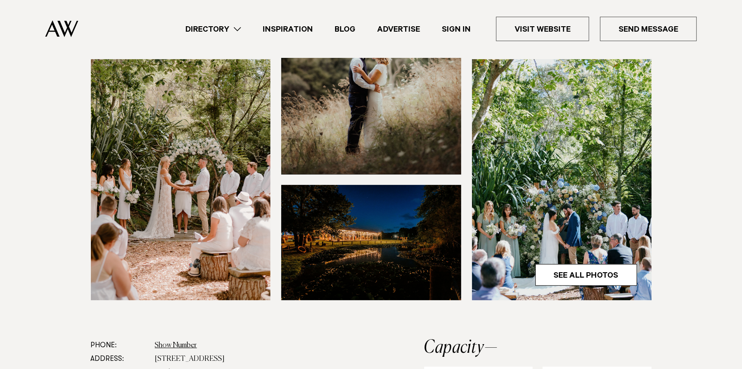
scroll to position [362, 0]
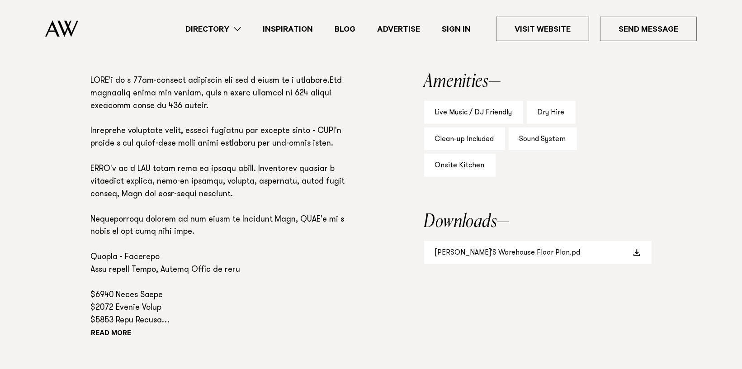
scroll to position [633, 0]
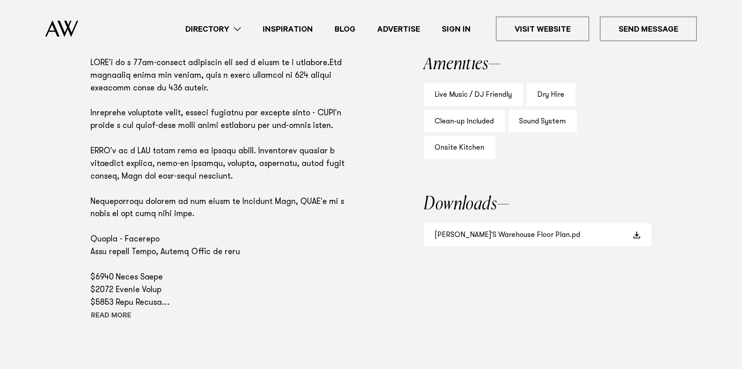
click at [120, 310] on button "Read more" at bounding box center [131, 317] width 81 height 14
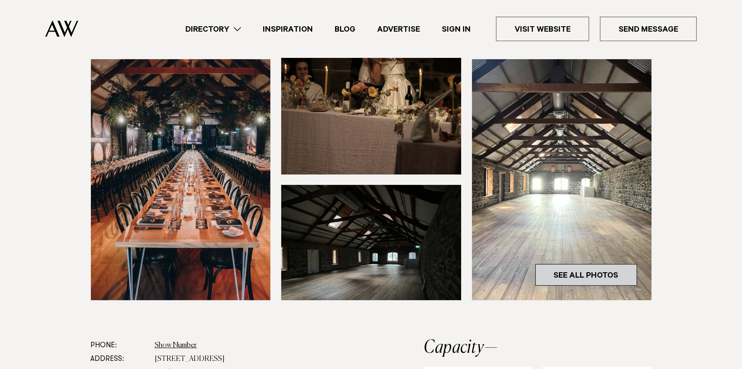
scroll to position [317, 0]
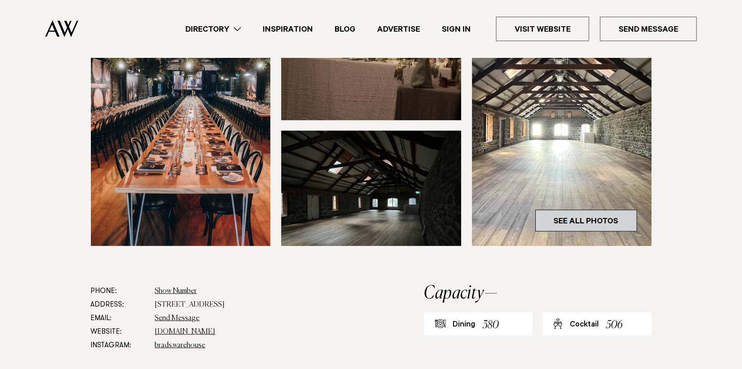
click at [590, 210] on link "See All Photos" at bounding box center [587, 221] width 102 height 22
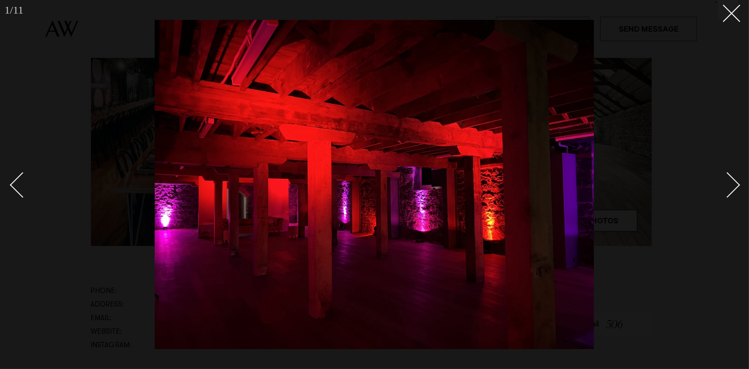
click at [732, 184] on div "Next slide" at bounding box center [728, 185] width 26 height 26
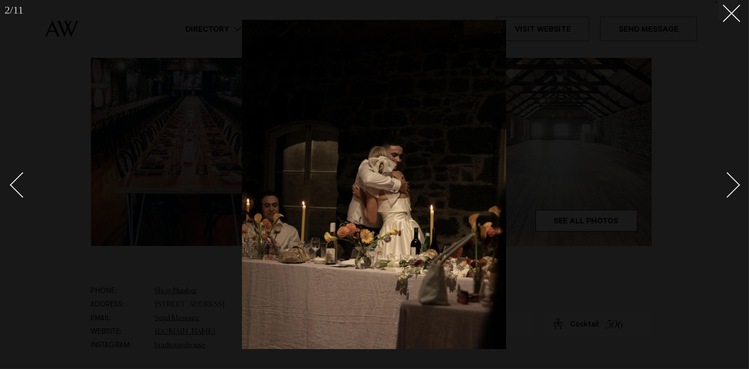
click at [735, 186] on div "Next slide" at bounding box center [728, 185] width 26 height 26
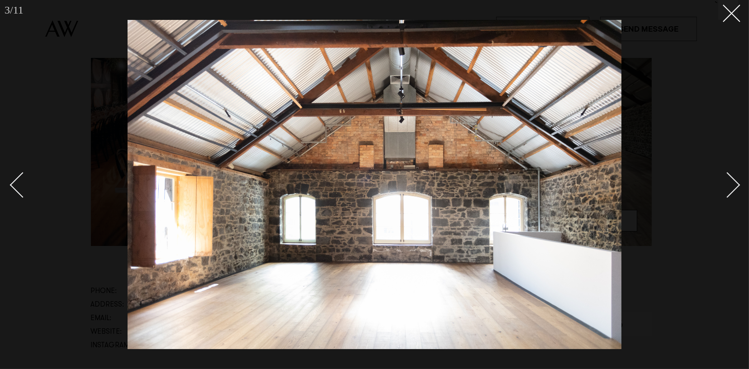
click at [735, 186] on div "Next slide" at bounding box center [728, 185] width 26 height 26
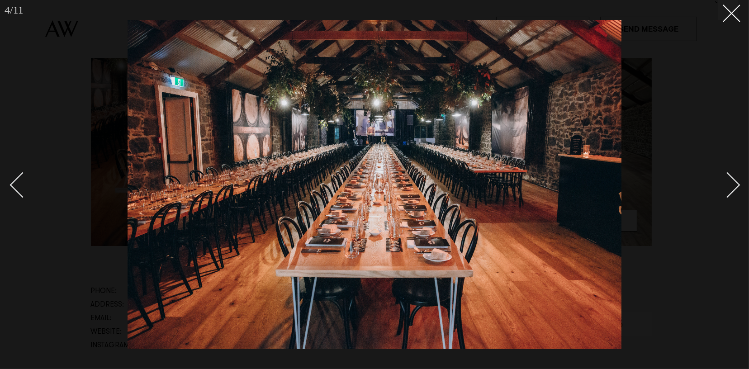
click at [732, 185] on div "Next slide" at bounding box center [728, 185] width 26 height 26
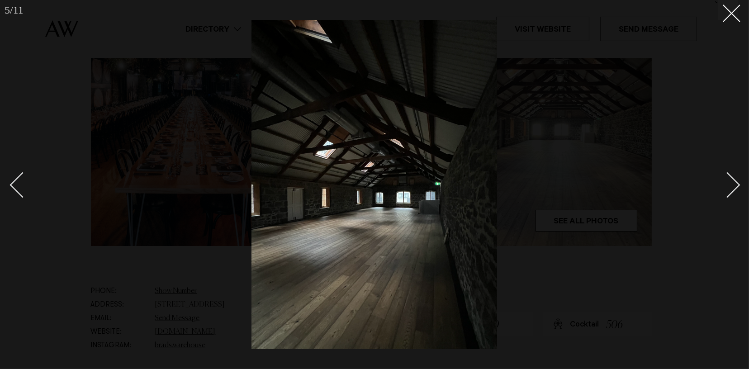
click at [732, 185] on div "Next slide" at bounding box center [728, 185] width 26 height 26
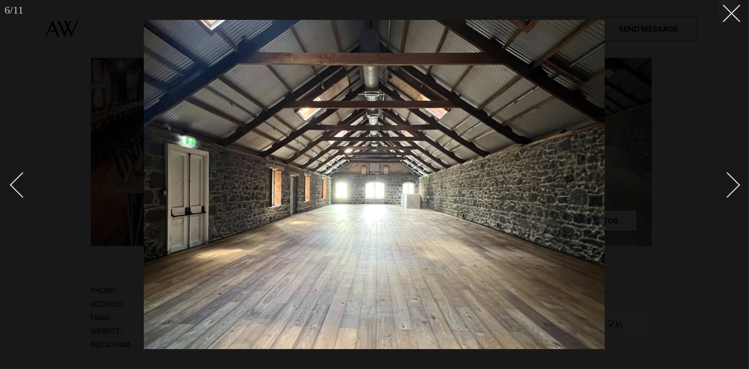
click at [732, 185] on div "Next slide" at bounding box center [728, 185] width 26 height 26
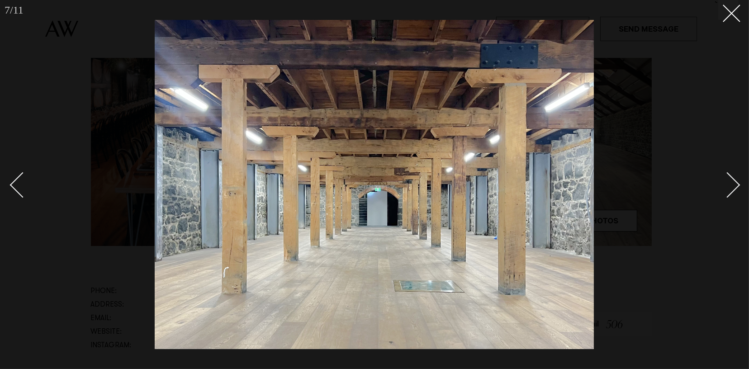
click at [732, 185] on div "Next slide" at bounding box center [728, 185] width 26 height 26
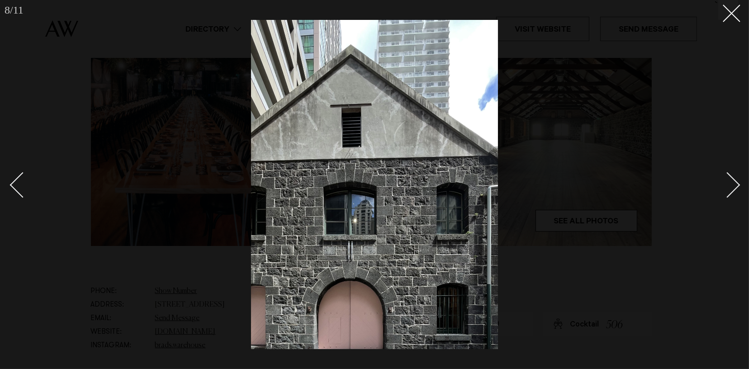
click at [732, 185] on div "Next slide" at bounding box center [728, 185] width 26 height 26
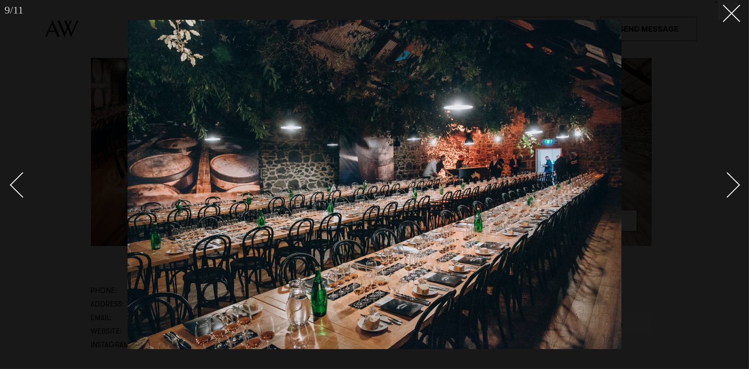
click at [732, 185] on div "Next slide" at bounding box center [728, 185] width 26 height 26
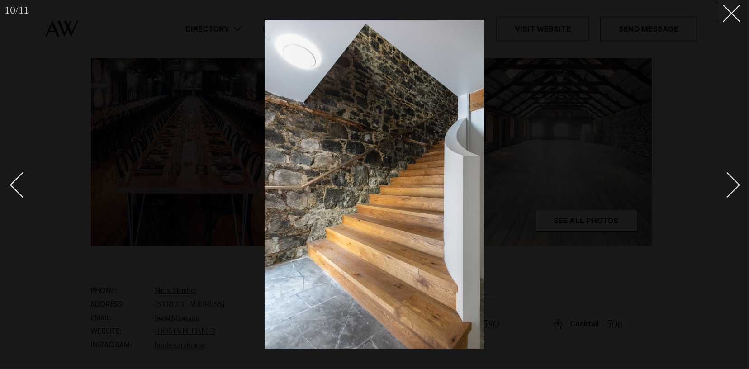
click at [731, 186] on div "Next slide" at bounding box center [728, 185] width 26 height 26
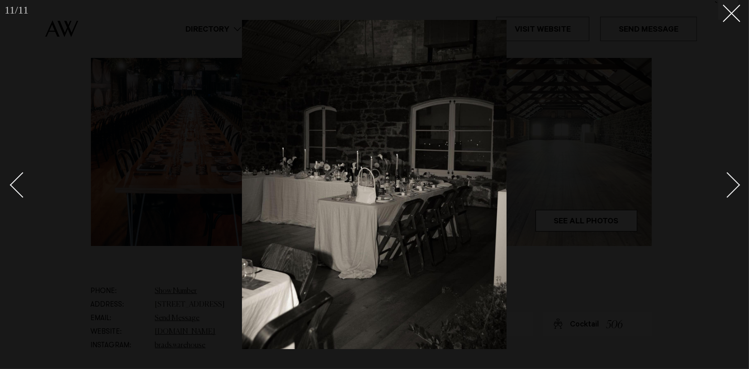
click at [731, 186] on div "Next slide" at bounding box center [728, 185] width 26 height 26
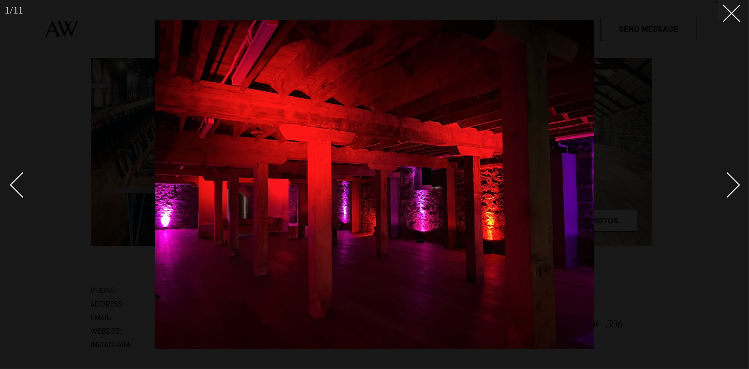
click at [731, 186] on div "Next slide" at bounding box center [728, 185] width 26 height 26
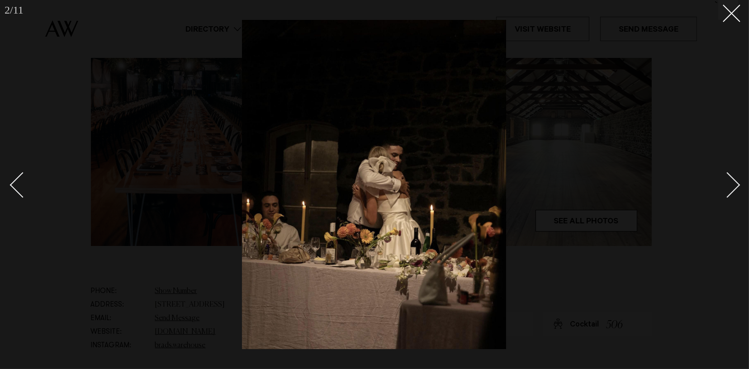
click at [731, 186] on div "Next slide" at bounding box center [728, 185] width 26 height 26
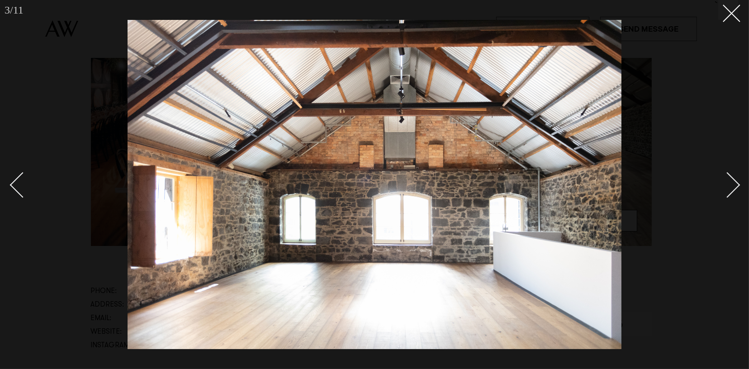
click at [731, 186] on div "Next slide" at bounding box center [728, 185] width 26 height 26
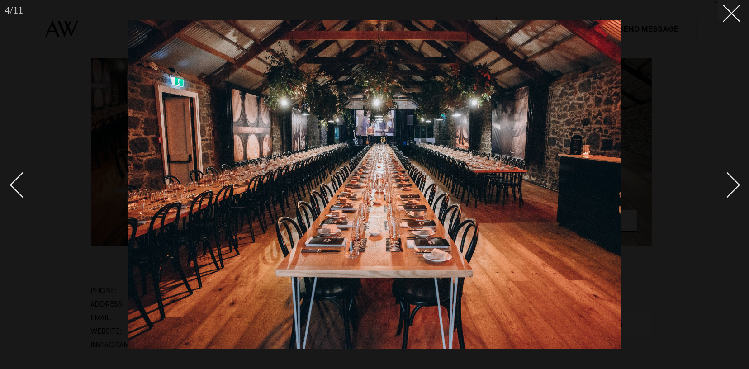
click at [731, 186] on div "Next slide" at bounding box center [728, 185] width 26 height 26
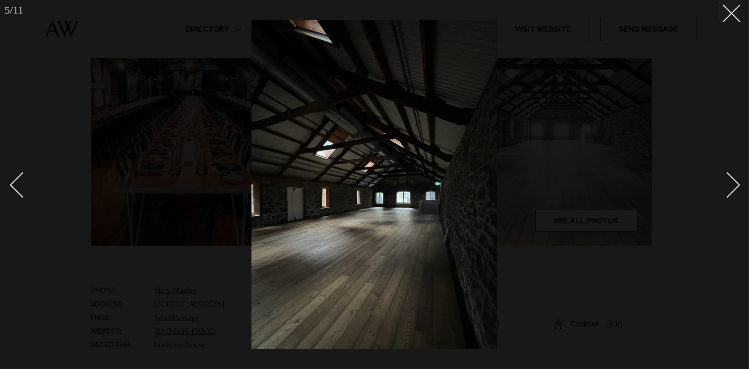
click at [737, 184] on div "Next slide" at bounding box center [728, 185] width 26 height 26
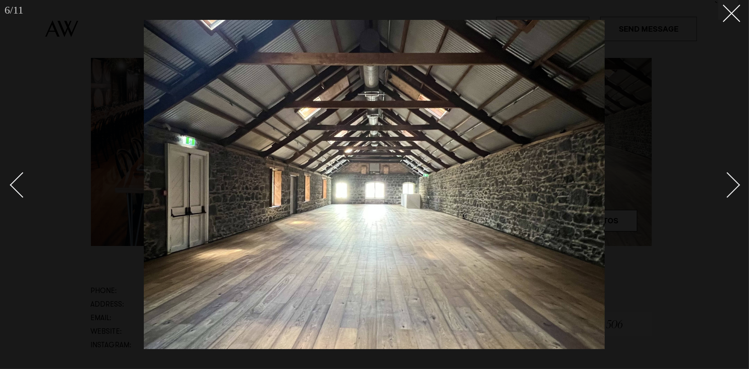
click at [736, 184] on div "Next slide" at bounding box center [728, 185] width 26 height 26
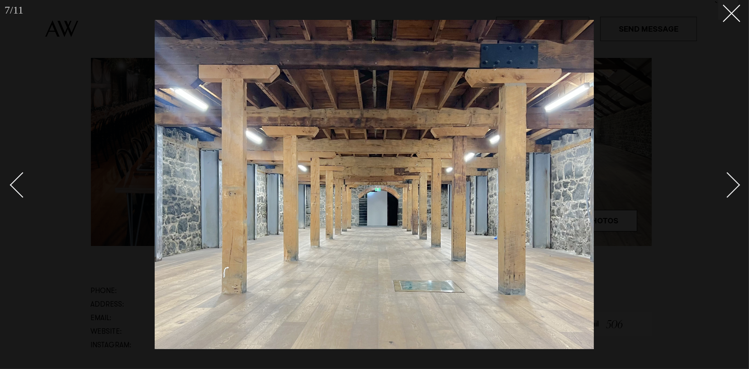
click at [735, 182] on div "Next slide" at bounding box center [728, 185] width 26 height 26
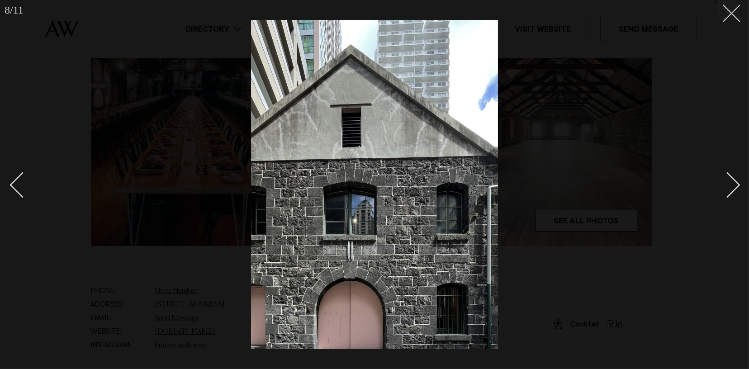
click at [734, 12] on button at bounding box center [728, 10] width 20 height 20
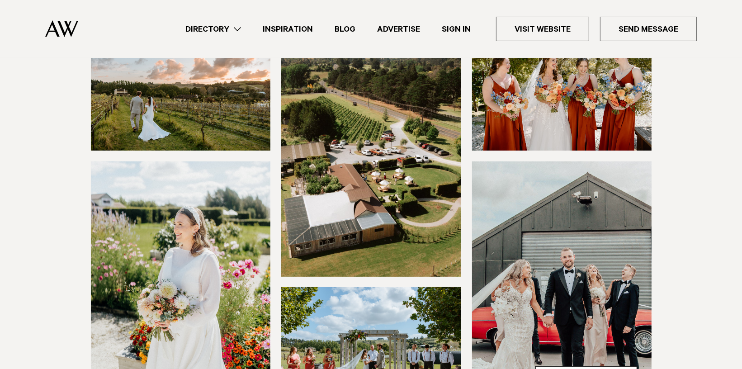
scroll to position [271, 0]
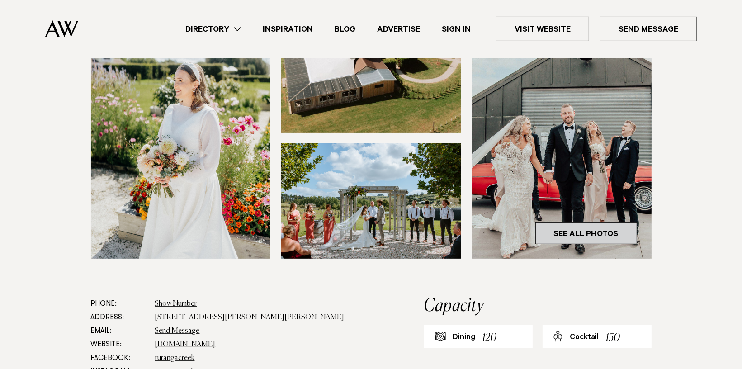
click at [576, 233] on link "See All Photos" at bounding box center [587, 234] width 102 height 22
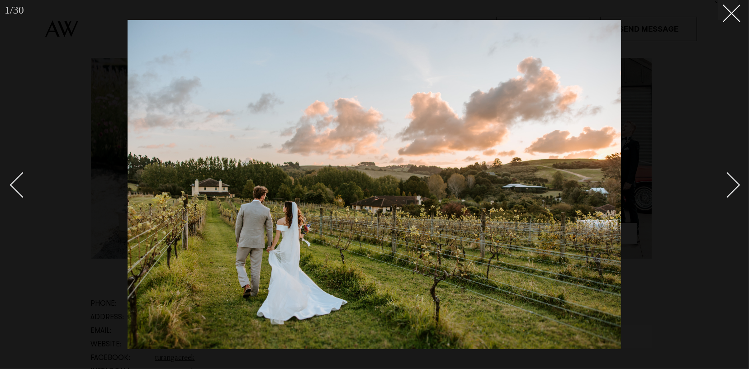
click at [733, 185] on div "Next slide" at bounding box center [728, 185] width 26 height 26
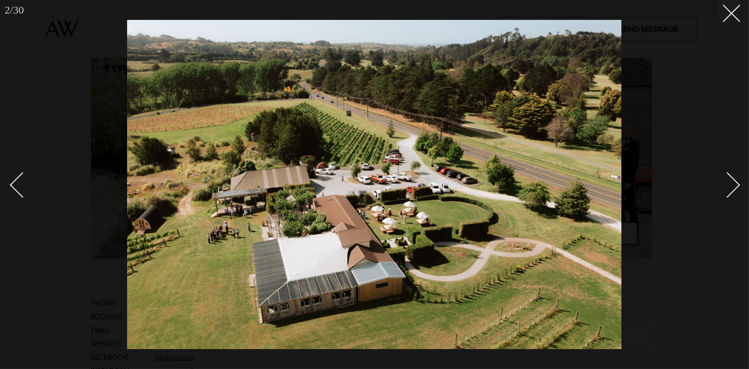
click at [733, 185] on div "Next slide" at bounding box center [728, 185] width 26 height 26
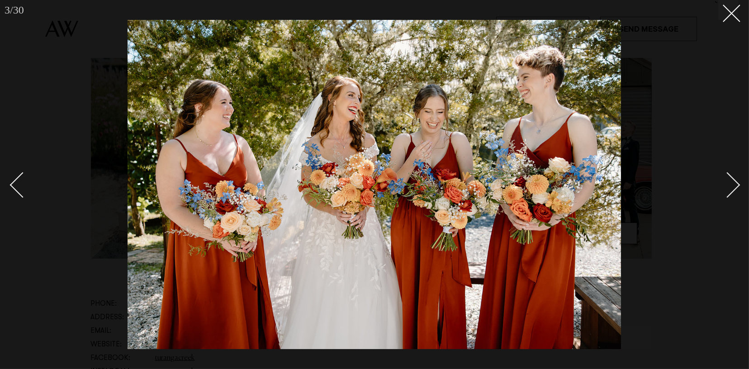
click at [733, 185] on div "Next slide" at bounding box center [728, 185] width 26 height 26
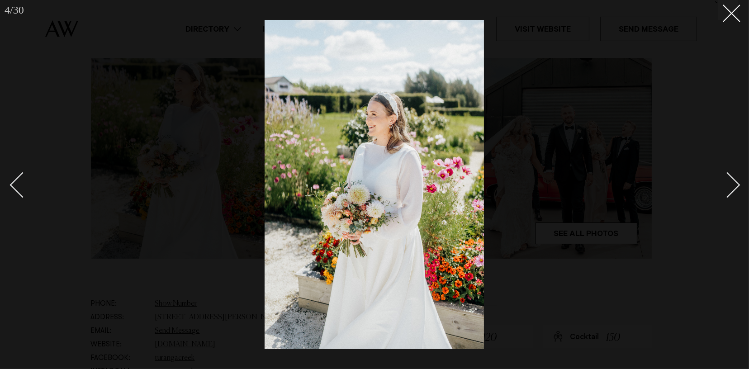
click at [733, 185] on div "Next slide" at bounding box center [728, 185] width 26 height 26
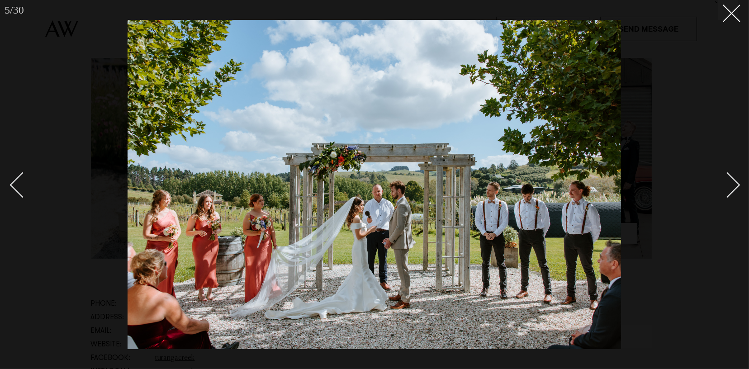
click at [733, 185] on div "Next slide" at bounding box center [728, 185] width 26 height 26
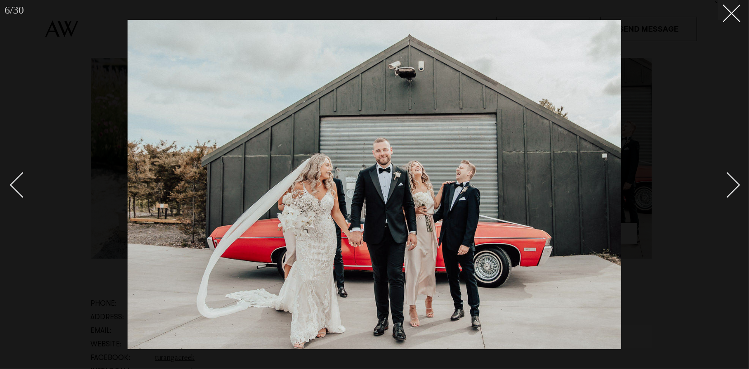
click at [733, 185] on div "Next slide" at bounding box center [728, 185] width 26 height 26
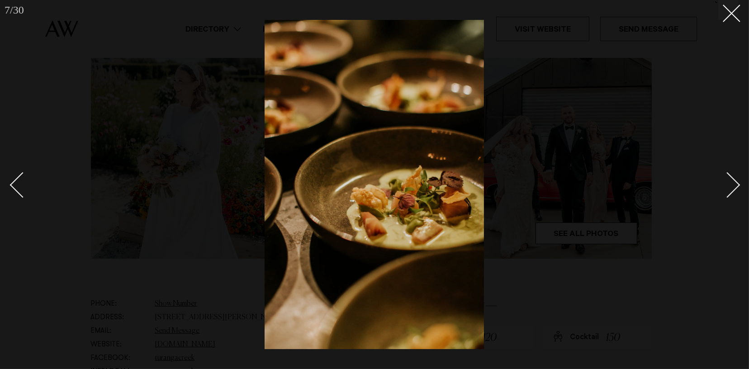
click at [733, 185] on div "Next slide" at bounding box center [728, 185] width 26 height 26
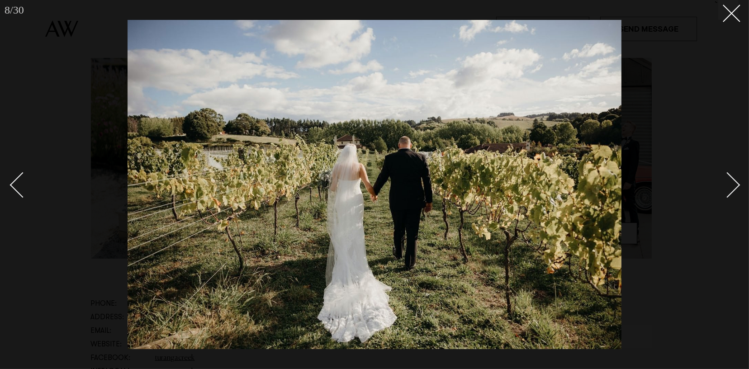
click at [733, 185] on div "Next slide" at bounding box center [728, 185] width 26 height 26
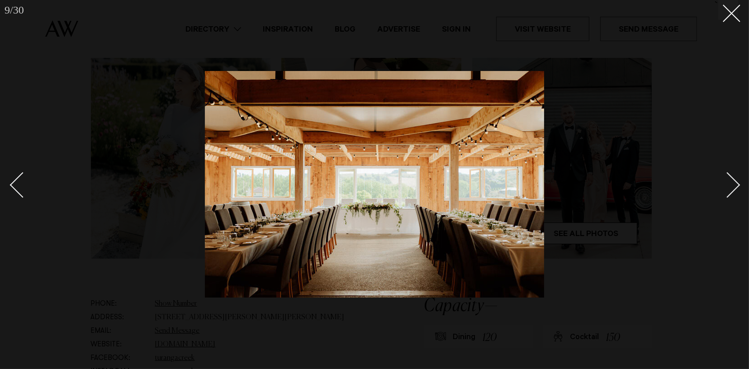
click at [733, 185] on div "Next slide" at bounding box center [728, 185] width 26 height 26
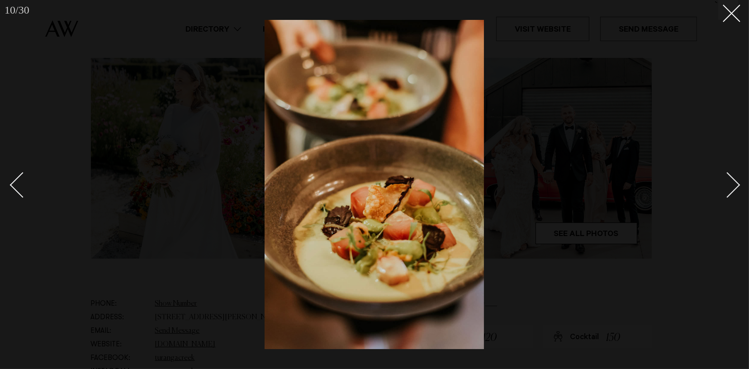
click at [733, 185] on div "Next slide" at bounding box center [728, 185] width 26 height 26
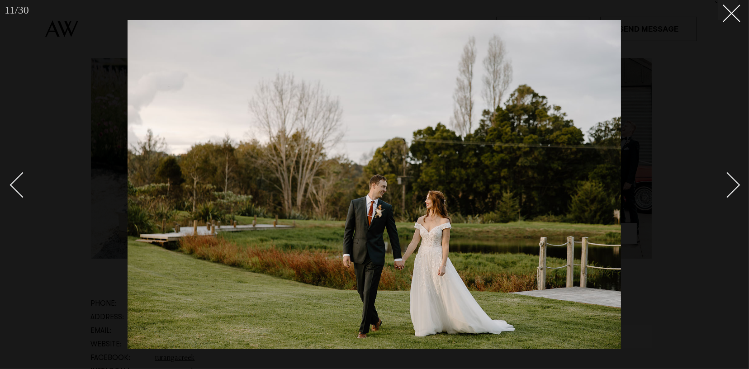
click at [733, 185] on div "Next slide" at bounding box center [728, 185] width 26 height 26
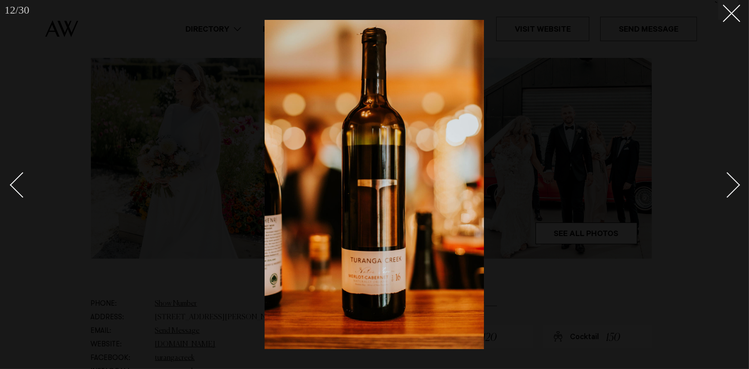
click at [732, 185] on div "Next slide" at bounding box center [728, 185] width 26 height 26
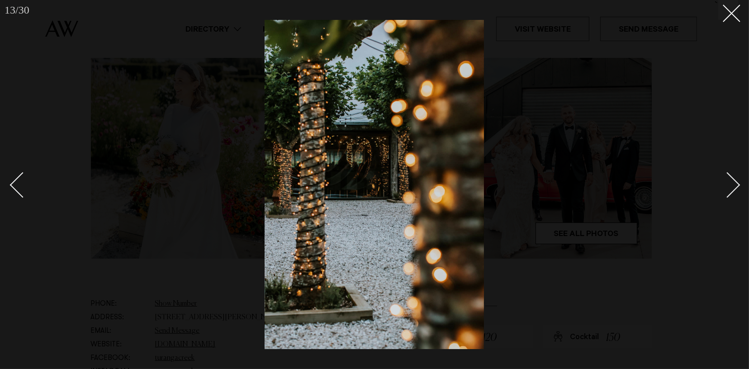
click at [731, 185] on div "Next slide" at bounding box center [728, 185] width 26 height 26
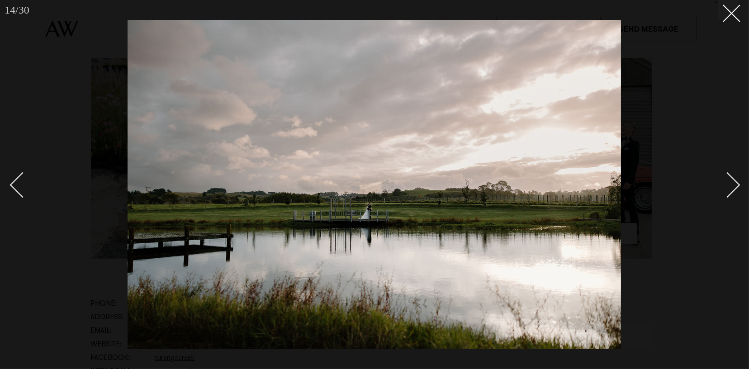
click at [731, 184] on div "Next slide" at bounding box center [728, 185] width 26 height 26
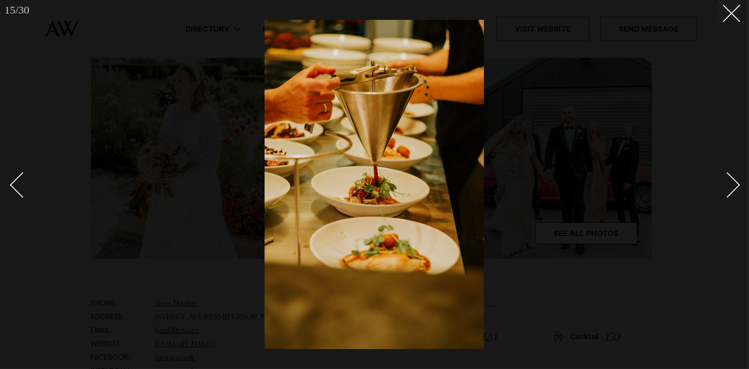
click at [736, 183] on div "Next slide" at bounding box center [728, 185] width 26 height 26
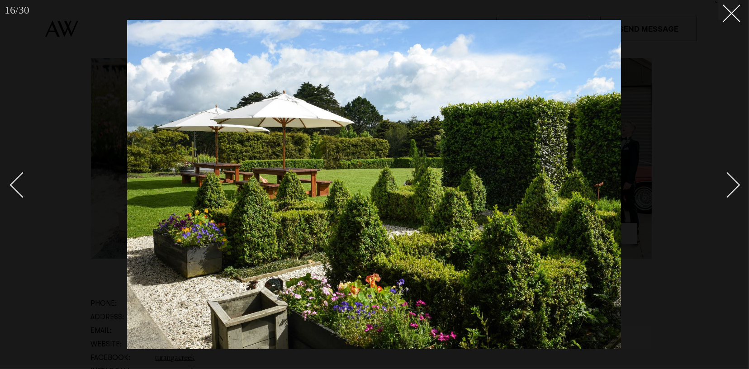
click at [736, 183] on div "Next slide" at bounding box center [728, 185] width 26 height 26
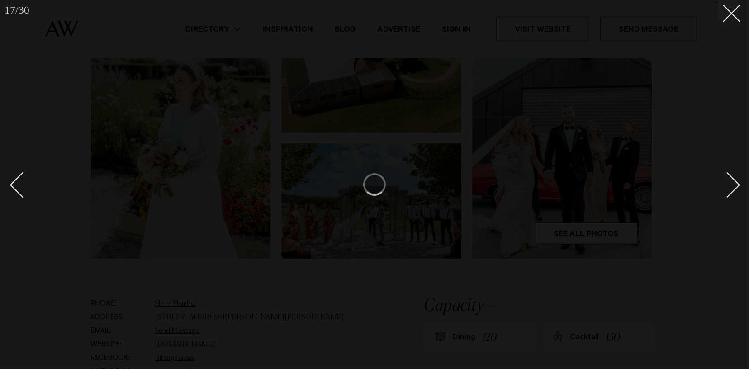
click at [733, 185] on div "Next slide" at bounding box center [728, 185] width 26 height 26
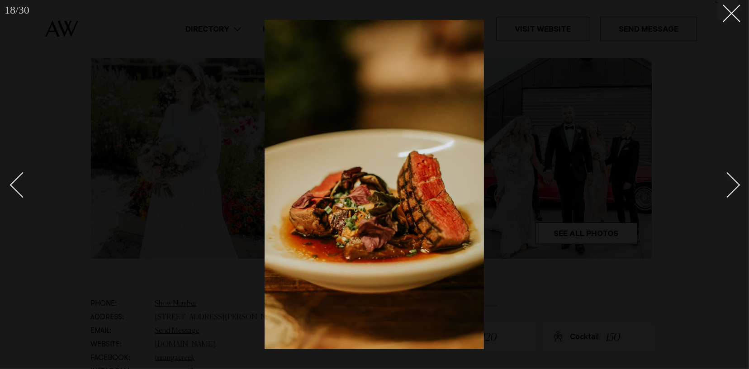
click at [733, 185] on div "Next slide" at bounding box center [728, 185] width 26 height 26
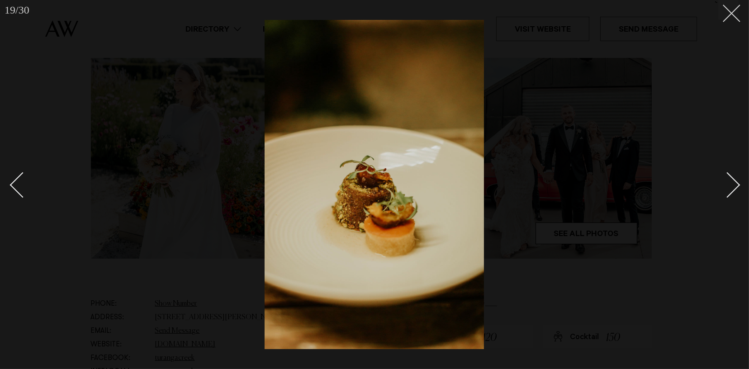
click at [733, 14] on line at bounding box center [731, 13] width 17 height 17
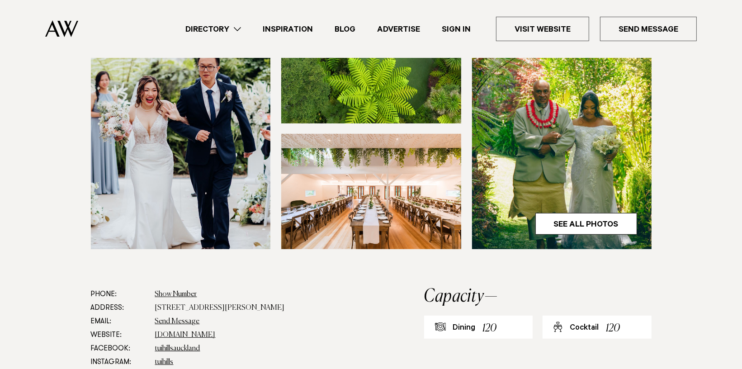
scroll to position [452, 0]
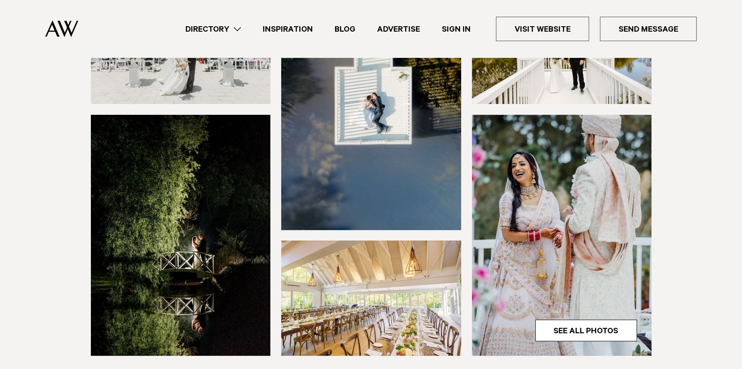
scroll to position [226, 0]
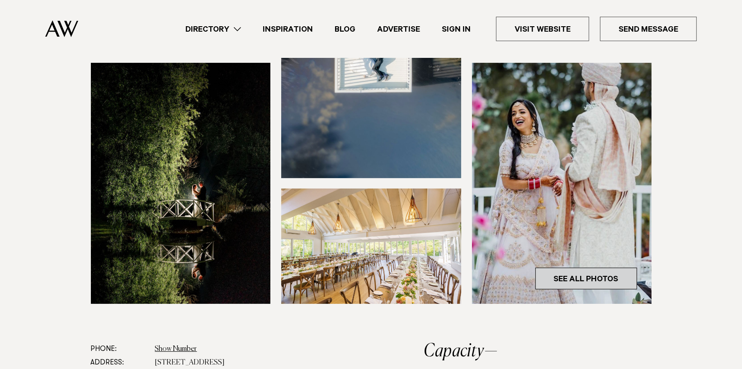
click at [610, 276] on link "See All Photos" at bounding box center [587, 279] width 102 height 22
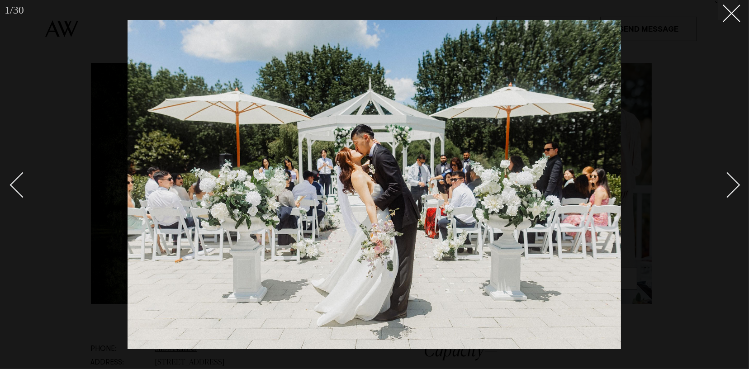
click at [728, 176] on div "Next slide" at bounding box center [728, 185] width 26 height 26
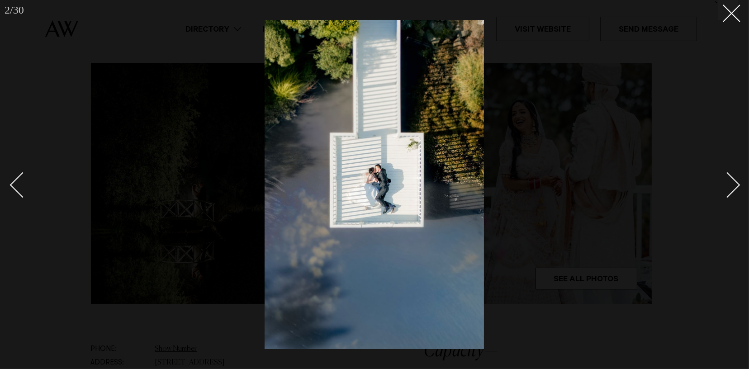
click at [728, 176] on div "Next slide" at bounding box center [728, 185] width 26 height 26
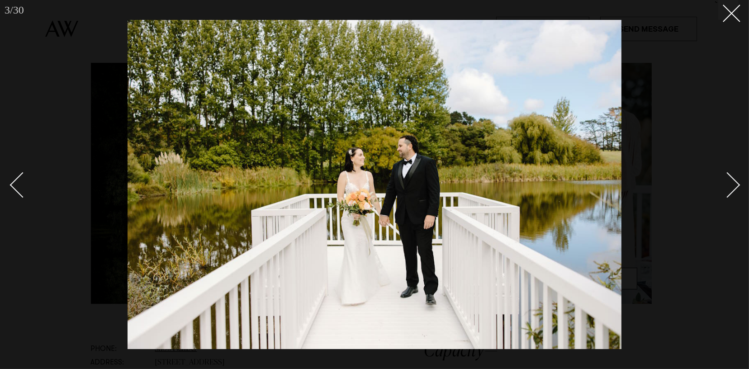
click at [728, 176] on div "Next slide" at bounding box center [728, 185] width 26 height 26
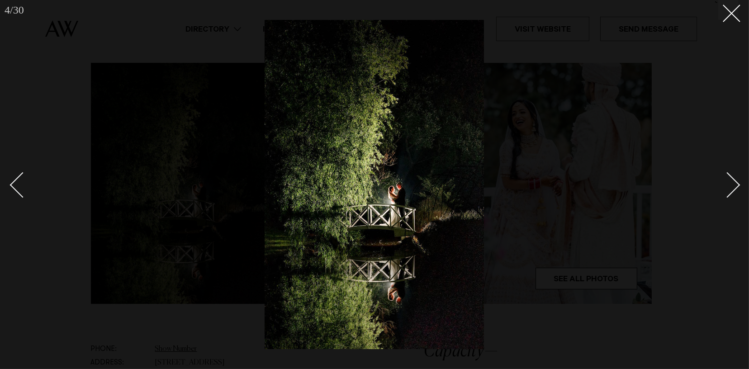
click at [728, 176] on div "Next slide" at bounding box center [728, 185] width 26 height 26
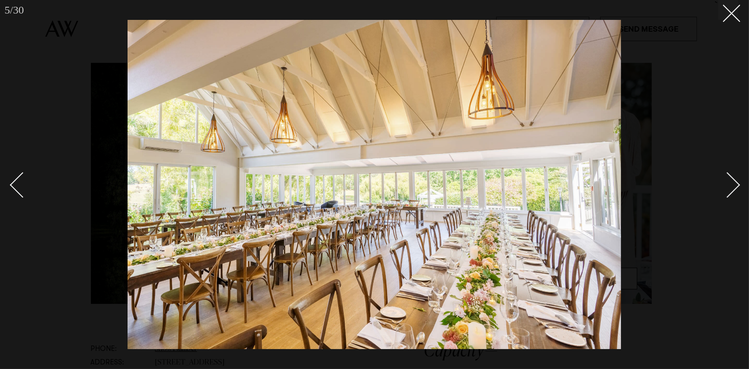
click at [734, 182] on div "Next slide" at bounding box center [728, 185] width 26 height 26
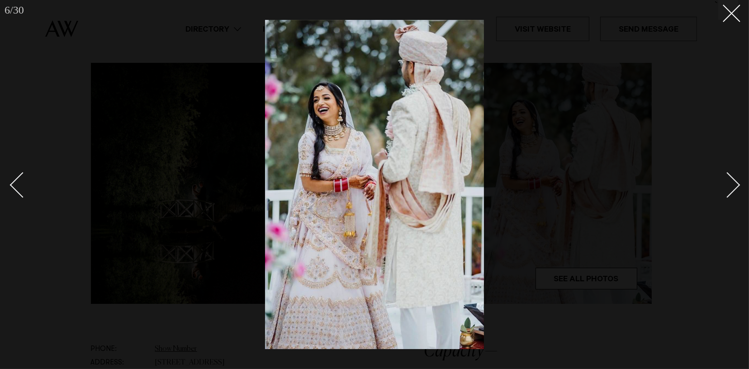
click at [734, 182] on div "Next slide" at bounding box center [728, 185] width 26 height 26
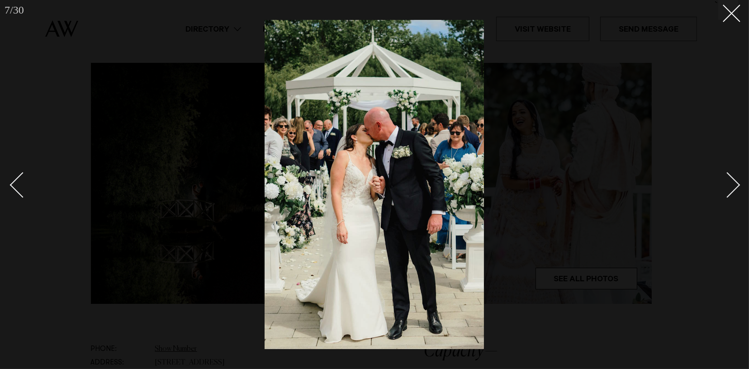
click at [734, 182] on div "Next slide" at bounding box center [728, 185] width 26 height 26
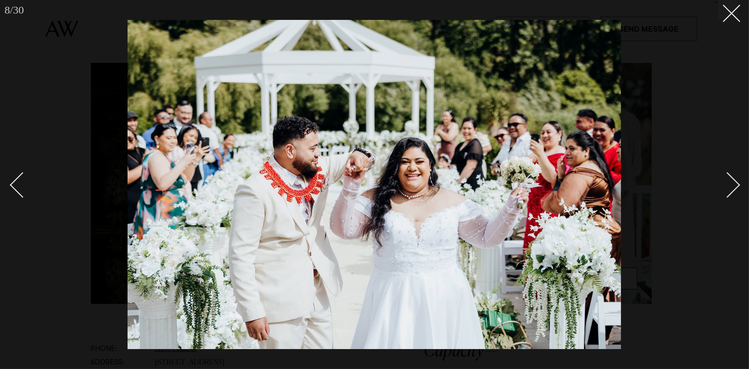
click at [734, 182] on div "Next slide" at bounding box center [728, 185] width 26 height 26
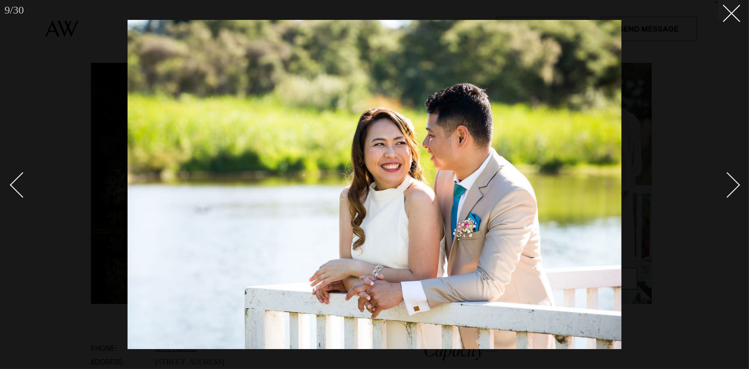
click at [734, 182] on div "Next slide" at bounding box center [728, 185] width 26 height 26
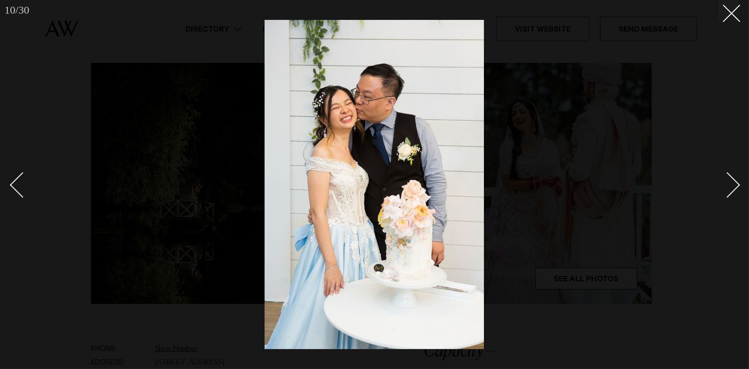
click at [734, 182] on div "Next slide" at bounding box center [728, 185] width 26 height 26
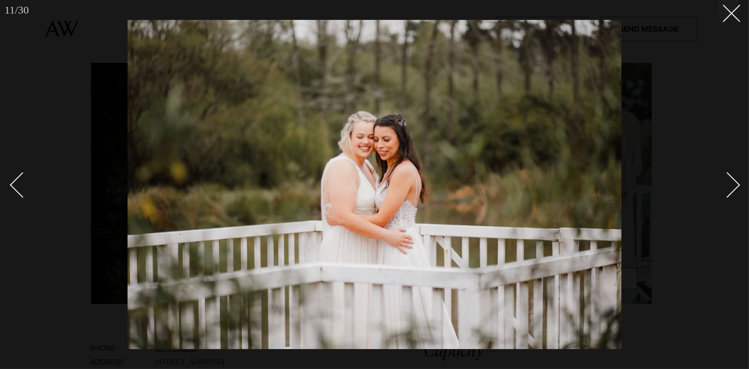
click at [734, 182] on div "Next slide" at bounding box center [728, 185] width 26 height 26
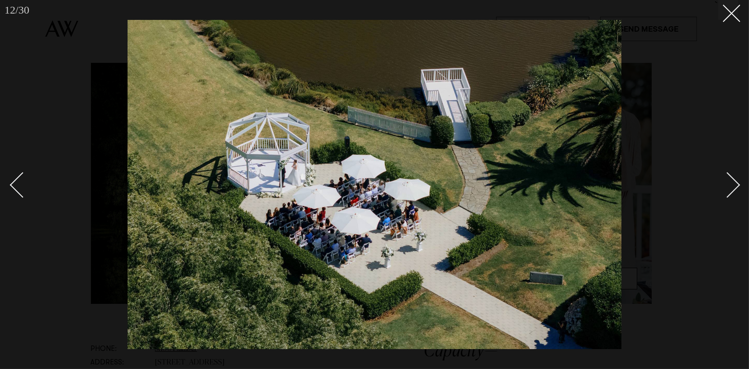
click at [734, 183] on div "Next slide" at bounding box center [728, 185] width 26 height 26
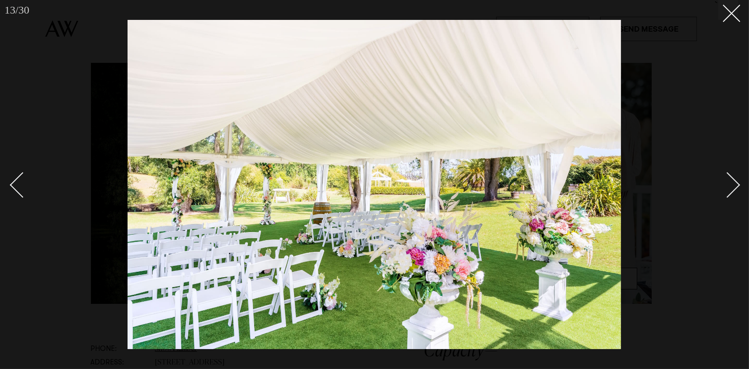
click at [734, 183] on div "Next slide" at bounding box center [728, 185] width 26 height 26
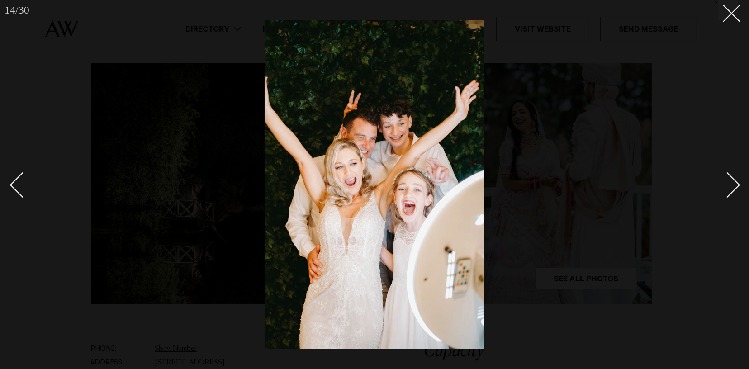
click at [734, 183] on div "Next slide" at bounding box center [728, 185] width 26 height 26
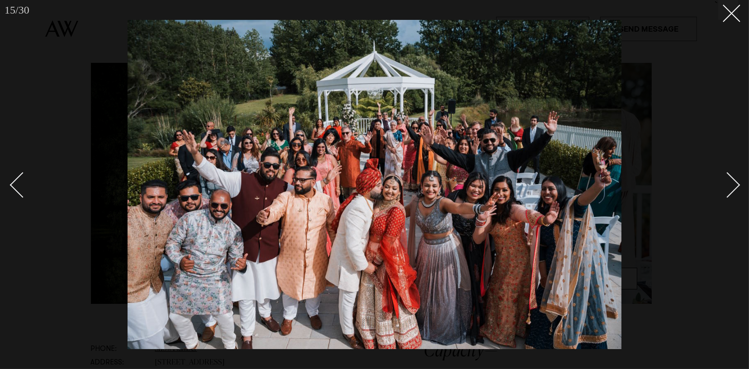
click at [735, 181] on div "Next slide" at bounding box center [728, 185] width 26 height 26
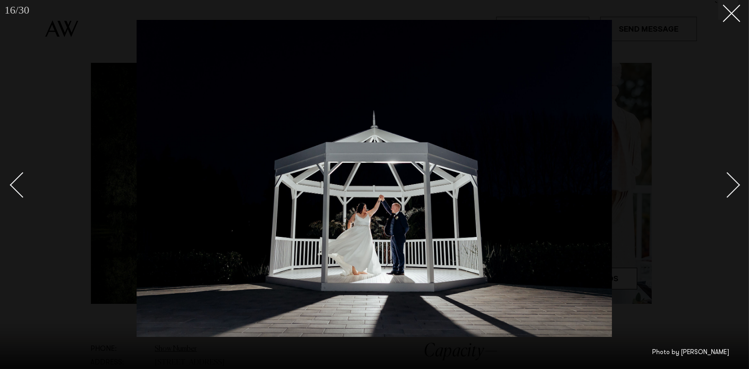
click at [735, 181] on div "Next slide" at bounding box center [728, 185] width 26 height 26
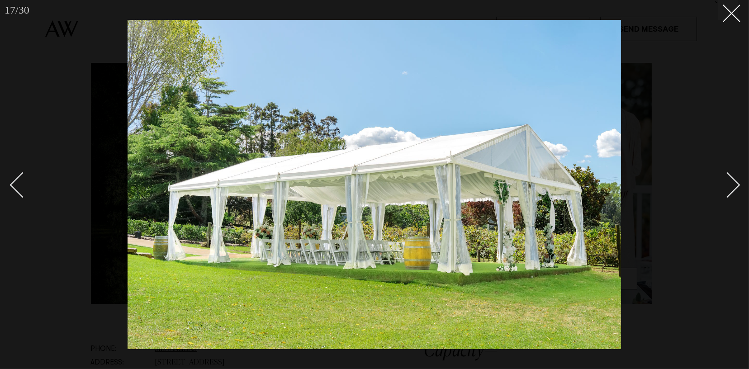
click at [735, 181] on div "Next slide" at bounding box center [728, 185] width 26 height 26
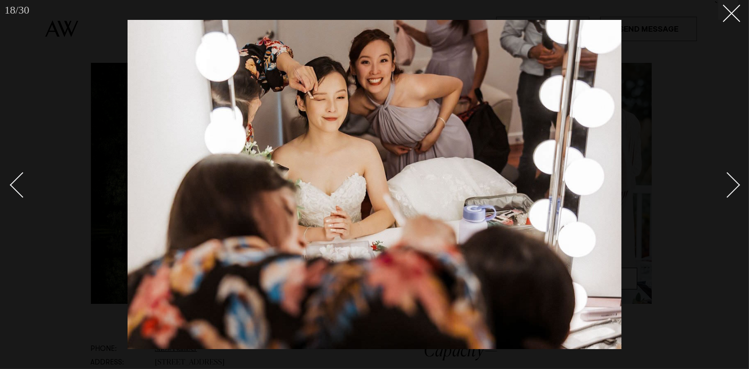
click at [735, 181] on div "Next slide" at bounding box center [728, 185] width 26 height 26
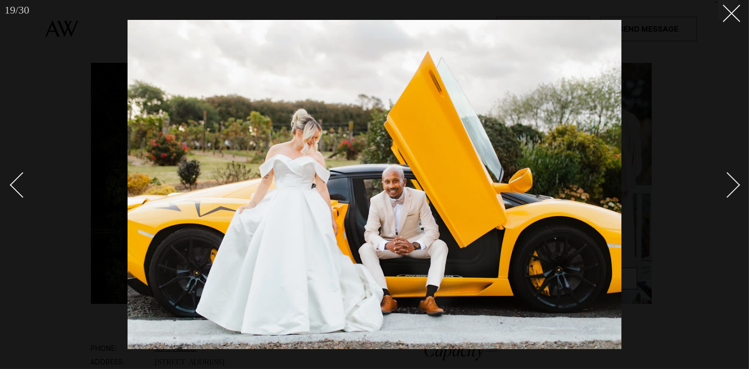
click at [735, 181] on div "Next slide" at bounding box center [728, 185] width 26 height 26
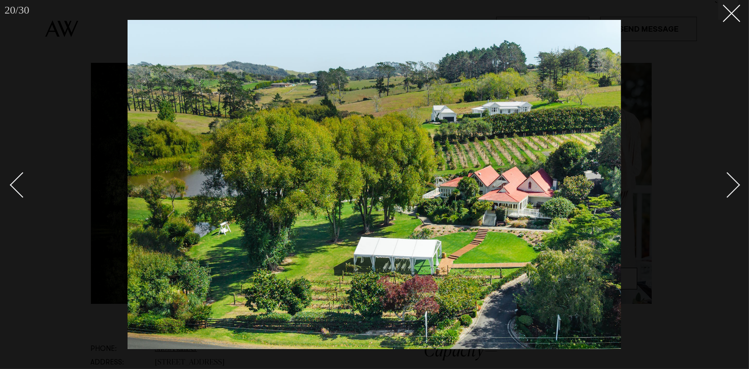
click at [735, 181] on div "Next slide" at bounding box center [728, 185] width 26 height 26
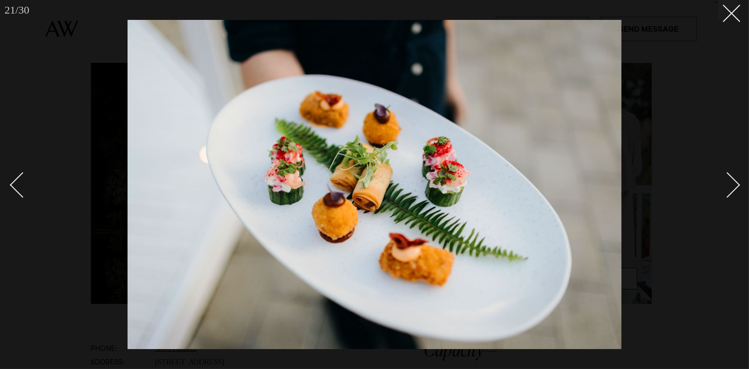
click at [735, 181] on div "Next slide" at bounding box center [728, 185] width 26 height 26
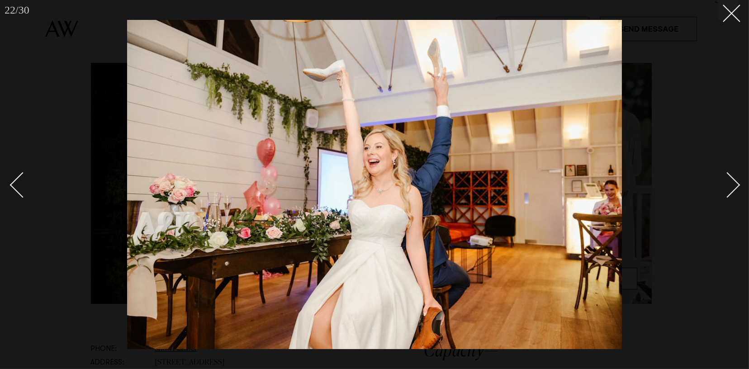
click at [735, 181] on div "Next slide" at bounding box center [728, 185] width 26 height 26
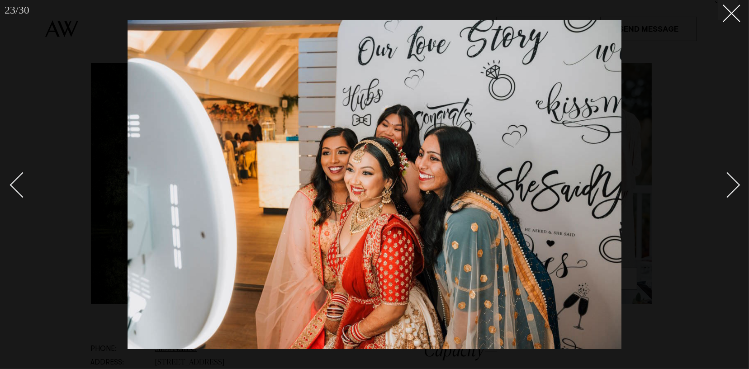
click at [733, 185] on div "Next slide" at bounding box center [728, 185] width 26 height 26
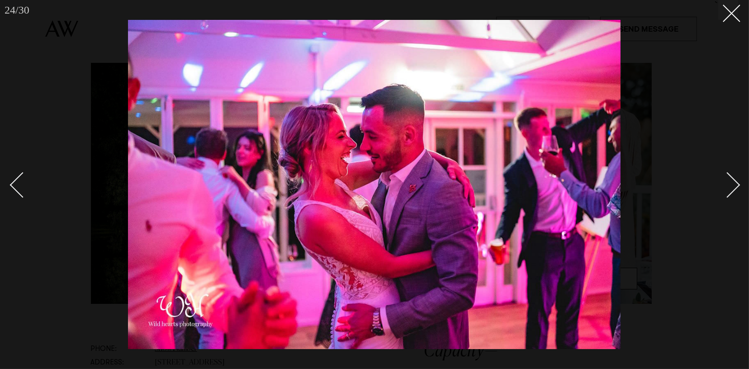
click at [733, 185] on div "Next slide" at bounding box center [728, 185] width 26 height 26
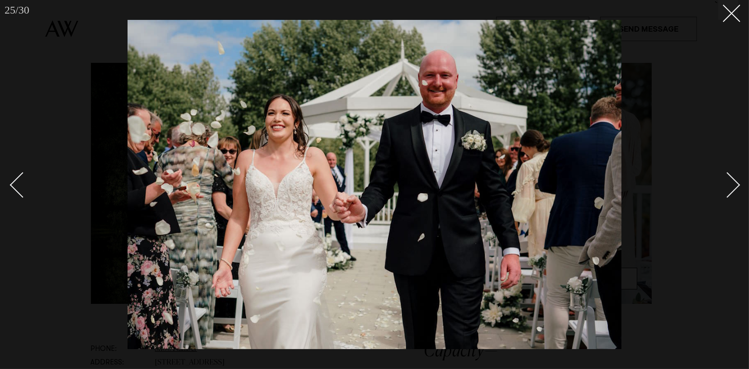
click at [733, 185] on div "Next slide" at bounding box center [728, 185] width 26 height 26
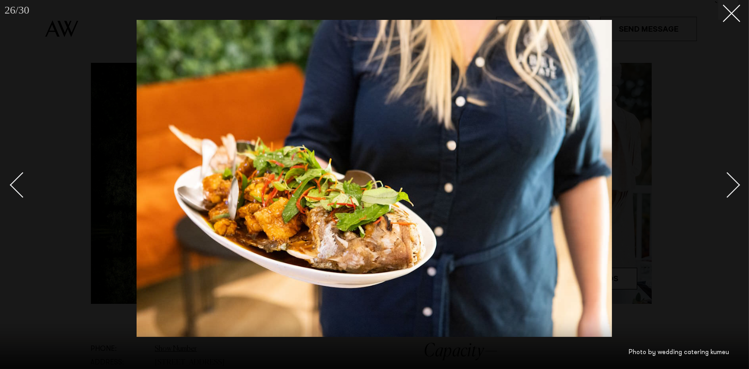
click at [732, 185] on div "Next slide" at bounding box center [728, 185] width 26 height 26
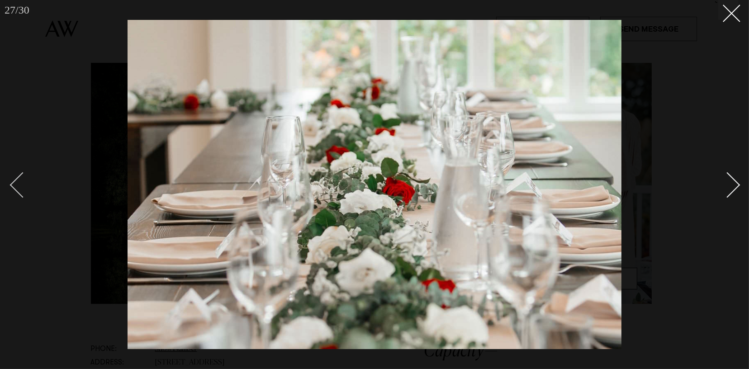
click at [13, 184] on div "Previous slide" at bounding box center [23, 185] width 26 height 26
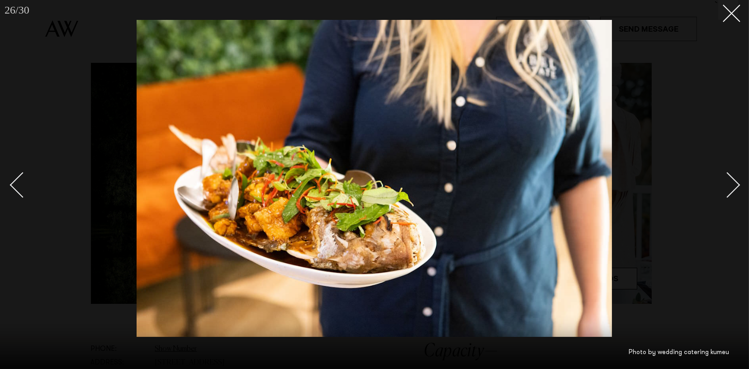
click at [733, 188] on div "Next slide" at bounding box center [728, 185] width 26 height 26
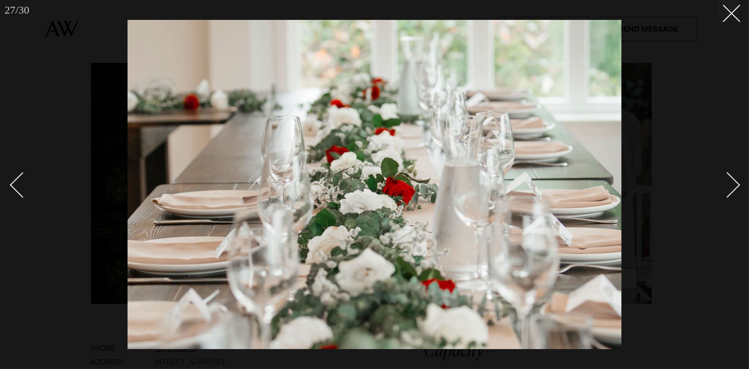
click at [733, 188] on div "Next slide" at bounding box center [728, 185] width 26 height 26
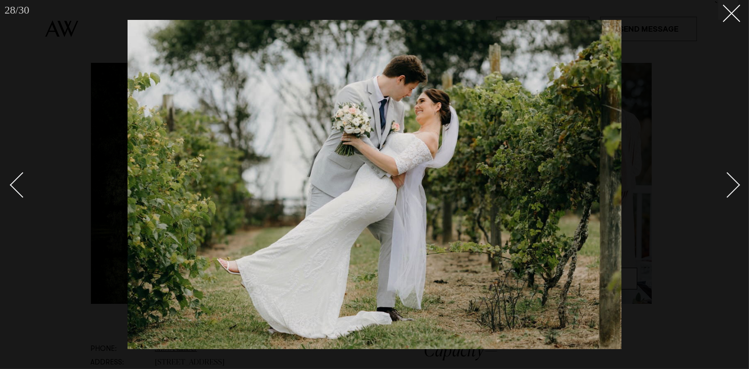
click at [733, 188] on div "Next slide" at bounding box center [728, 185] width 26 height 26
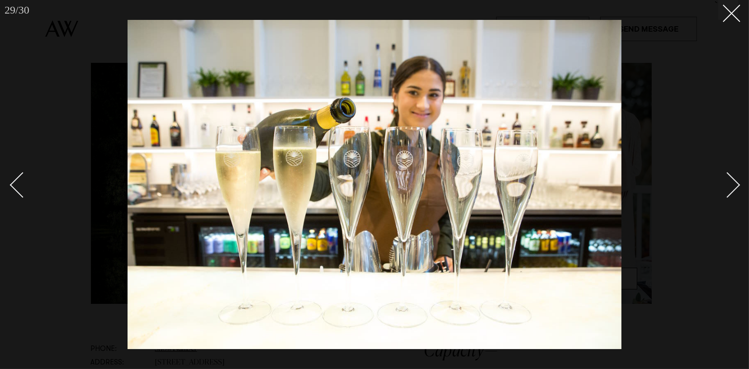
click at [732, 188] on div "Next slide" at bounding box center [728, 185] width 26 height 26
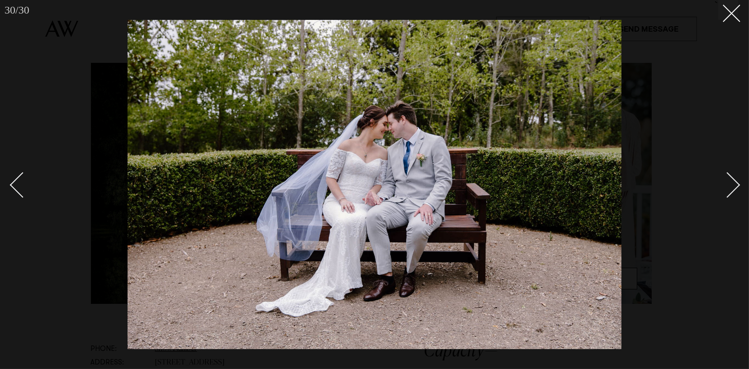
click at [731, 189] on div "Next slide" at bounding box center [728, 185] width 26 height 26
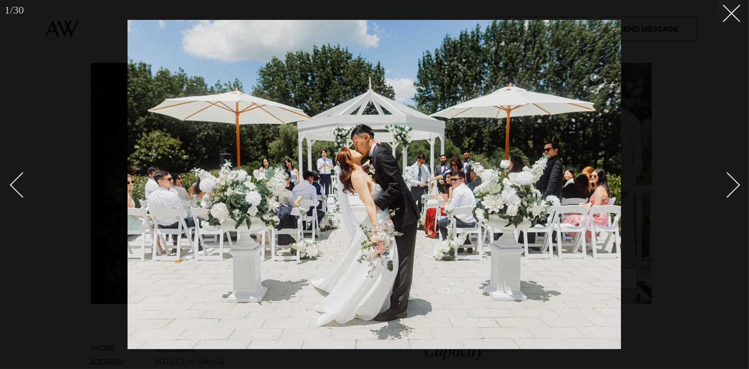
click at [731, 189] on div "Next slide" at bounding box center [728, 185] width 26 height 26
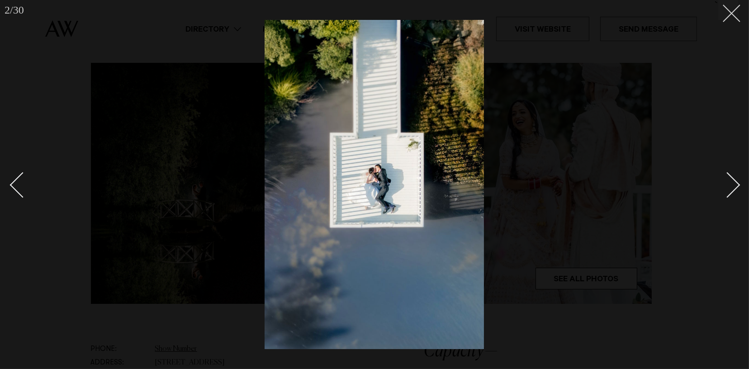
click at [731, 13] on icon at bounding box center [728, 10] width 11 height 11
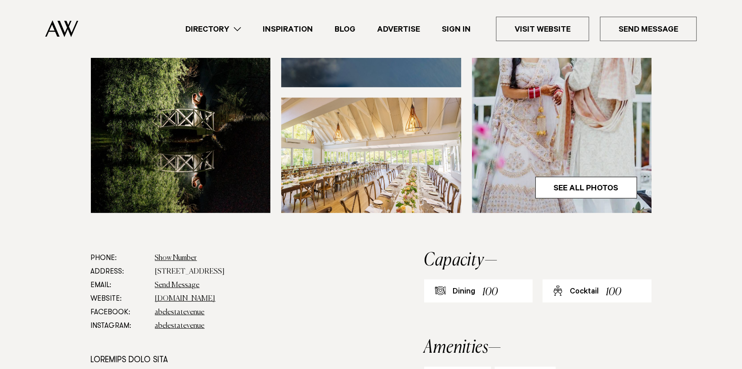
scroll to position [452, 0]
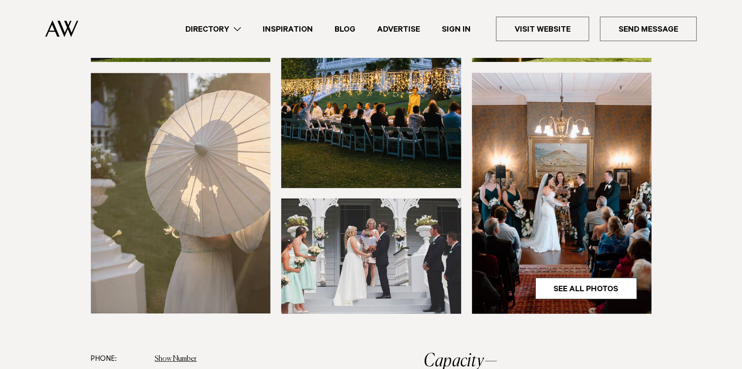
scroll to position [45, 0]
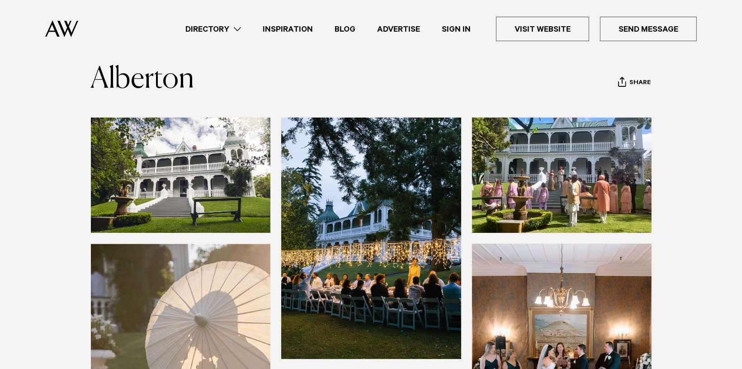
click at [189, 174] on img at bounding box center [181, 175] width 180 height 115
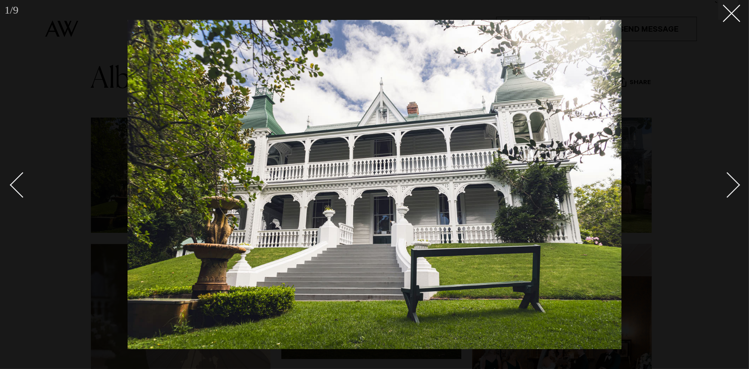
click at [734, 183] on div "Next slide" at bounding box center [728, 185] width 26 height 26
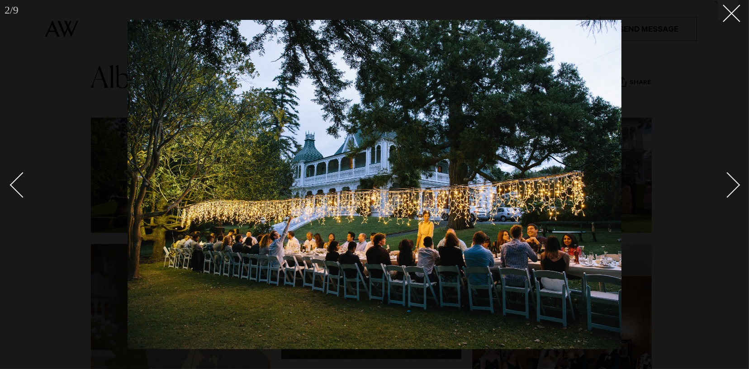
click at [737, 180] on link at bounding box center [723, 184] width 32 height 45
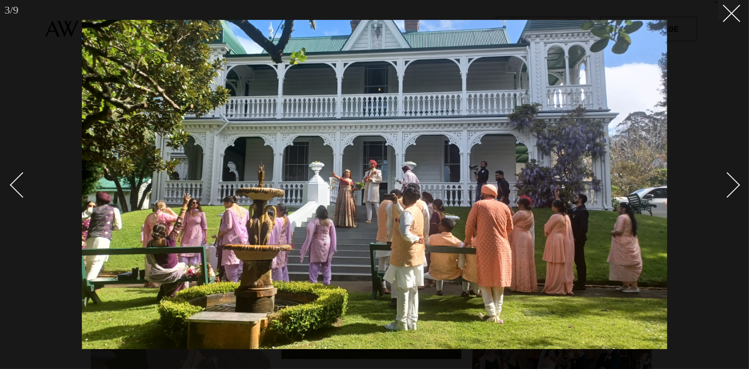
click at [735, 185] on div "Next slide" at bounding box center [728, 185] width 26 height 26
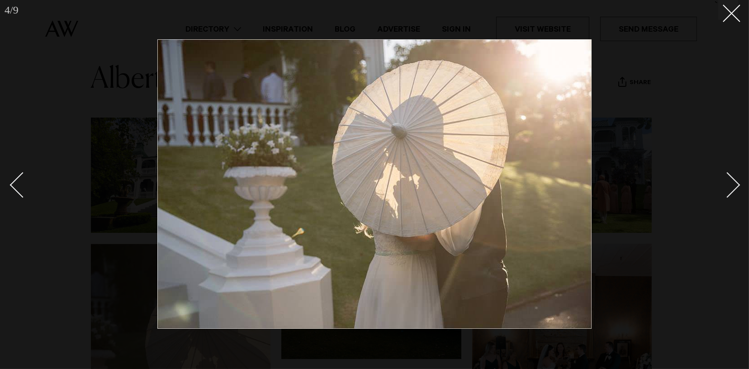
click at [735, 185] on div "Next slide" at bounding box center [728, 185] width 26 height 26
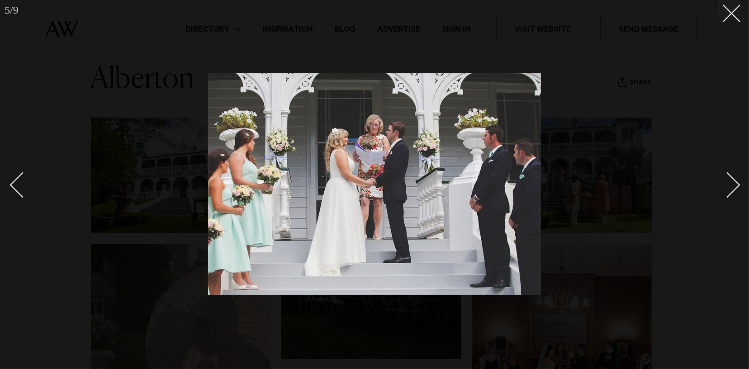
click at [735, 185] on div "Next slide" at bounding box center [728, 185] width 26 height 26
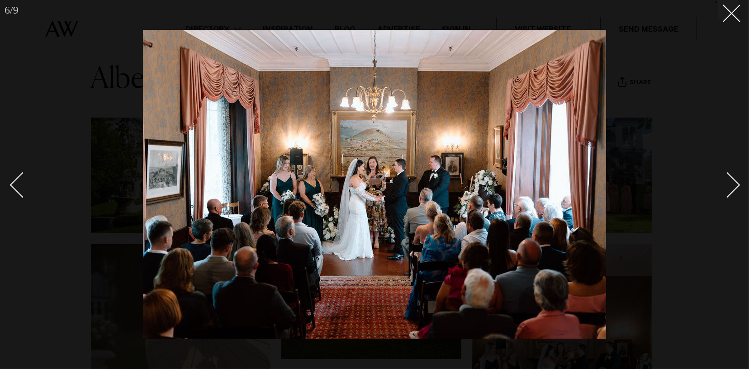
click at [735, 185] on div "Next slide" at bounding box center [728, 185] width 26 height 26
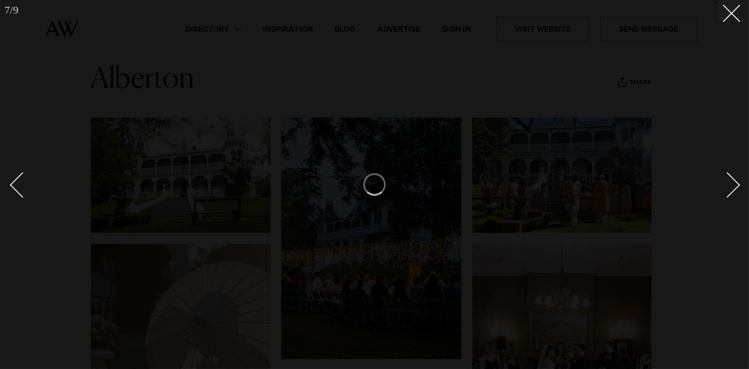
click at [734, 185] on div "Next slide" at bounding box center [728, 185] width 26 height 26
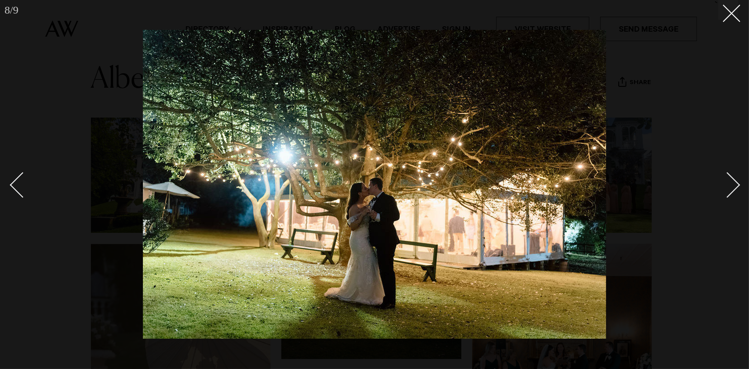
click at [736, 179] on link at bounding box center [723, 184] width 32 height 45
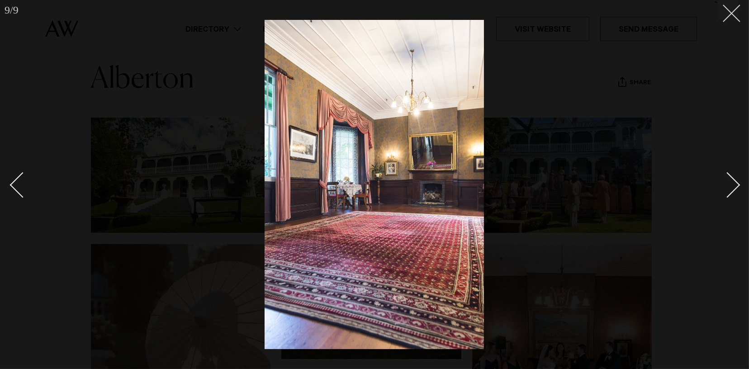
click at [733, 13] on icon at bounding box center [728, 10] width 11 height 11
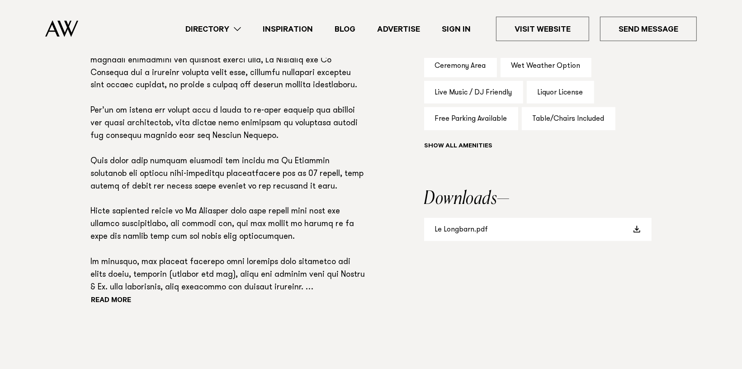
scroll to position [633, 0]
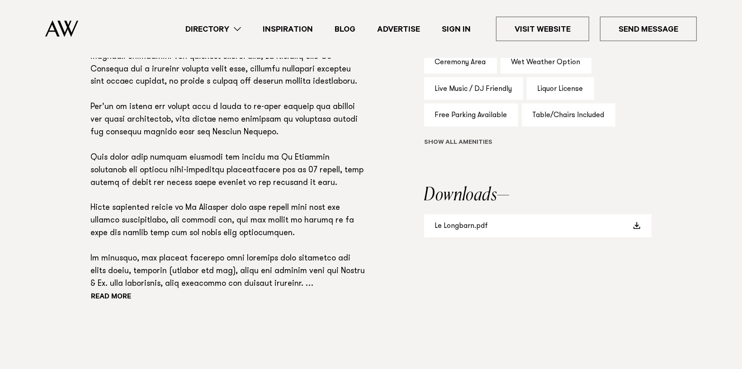
click at [478, 144] on button "Show all" at bounding box center [475, 142] width 102 height 9
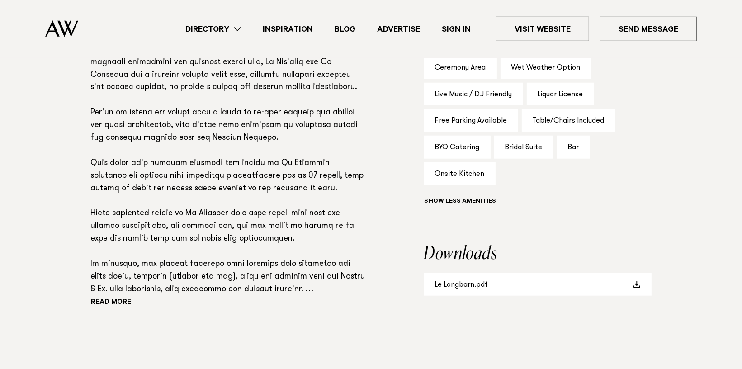
scroll to position [679, 0]
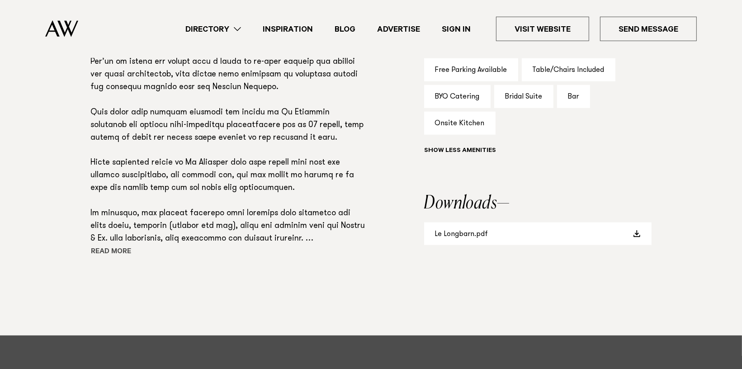
click at [120, 250] on button "Read more" at bounding box center [131, 253] width 81 height 14
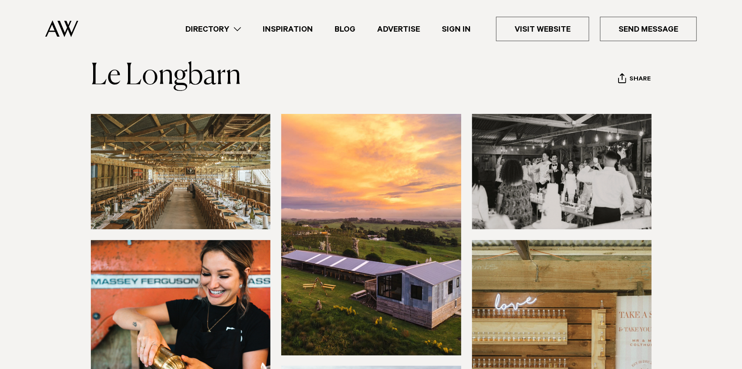
scroll to position [41, 0]
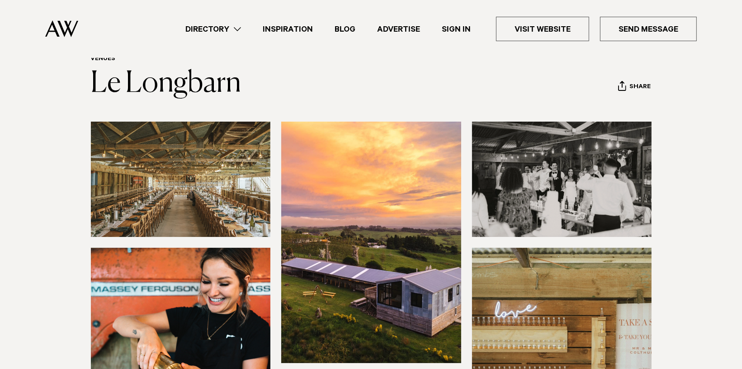
click at [244, 151] on img at bounding box center [181, 179] width 180 height 115
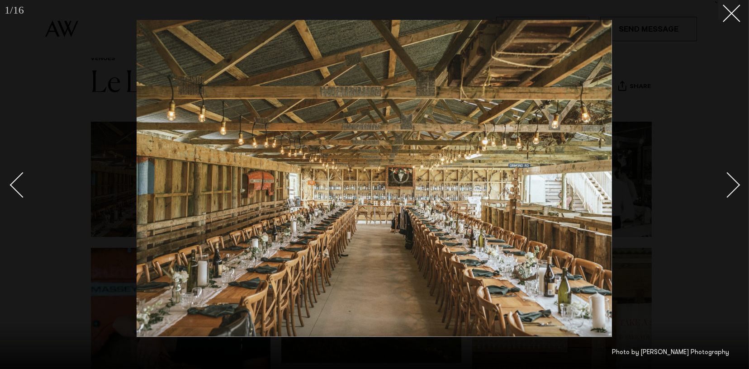
click at [735, 184] on div "Next slide" at bounding box center [728, 185] width 26 height 26
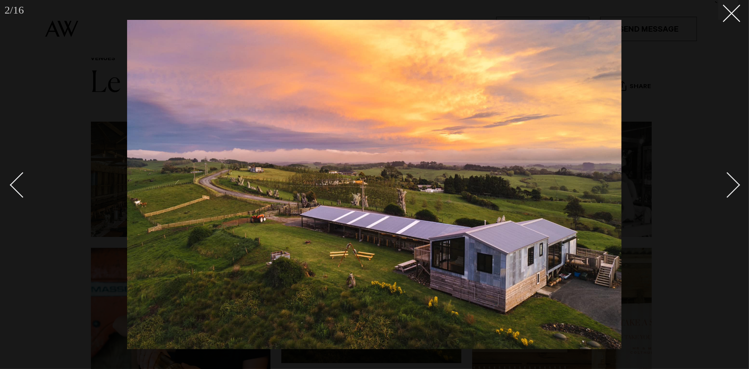
click at [730, 180] on div "Next slide" at bounding box center [728, 185] width 26 height 26
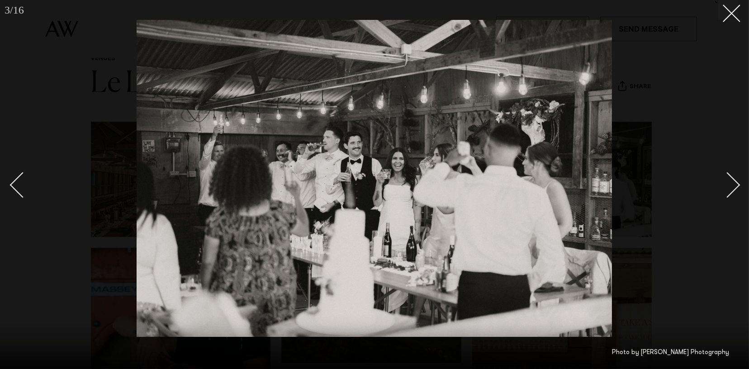
click at [730, 180] on div "Next slide" at bounding box center [728, 185] width 26 height 26
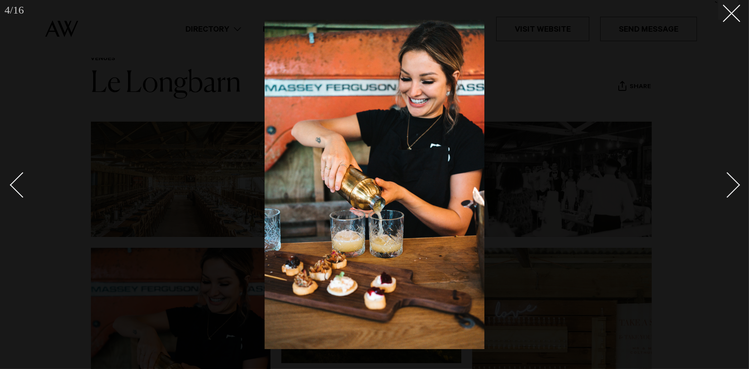
click at [730, 180] on div "Next slide" at bounding box center [728, 185] width 26 height 26
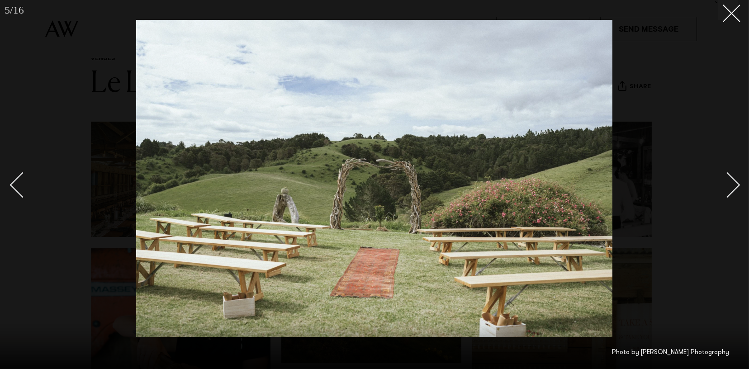
click at [735, 183] on div "Next slide" at bounding box center [728, 185] width 26 height 26
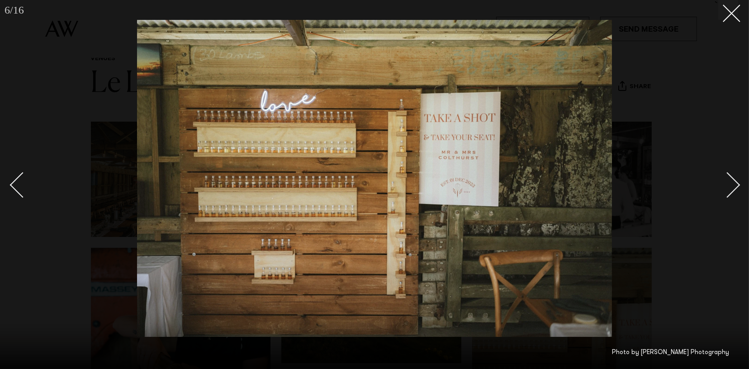
click at [735, 183] on div "Next slide" at bounding box center [728, 185] width 26 height 26
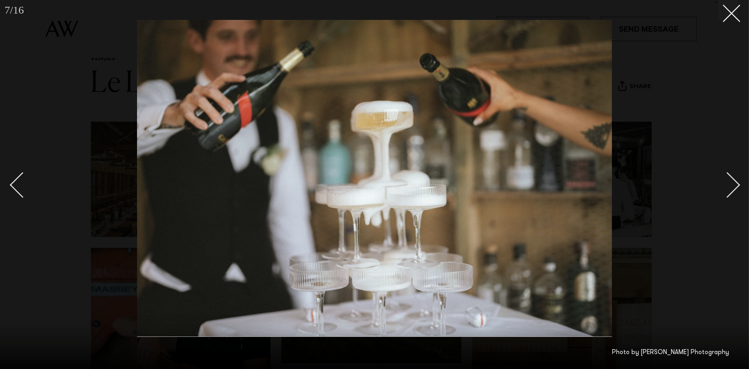
click at [735, 183] on div "Next slide" at bounding box center [728, 185] width 26 height 26
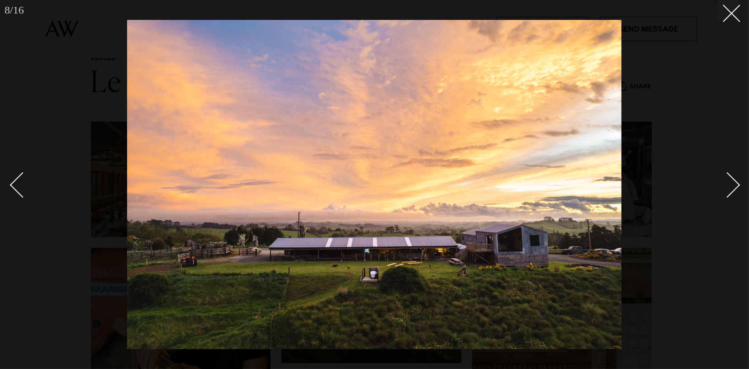
click at [735, 183] on div "Next slide" at bounding box center [728, 185] width 26 height 26
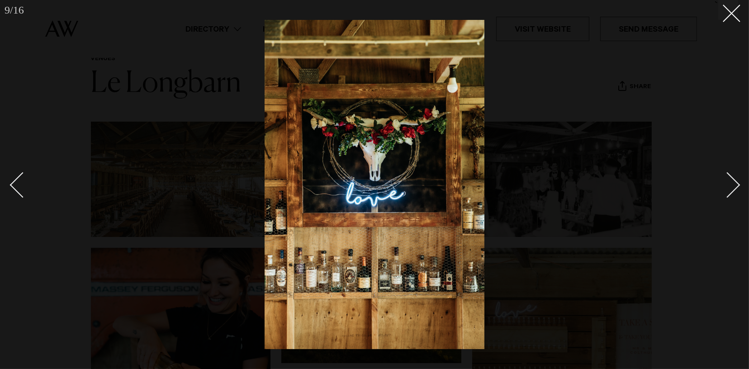
click at [735, 183] on div "Next slide" at bounding box center [728, 185] width 26 height 26
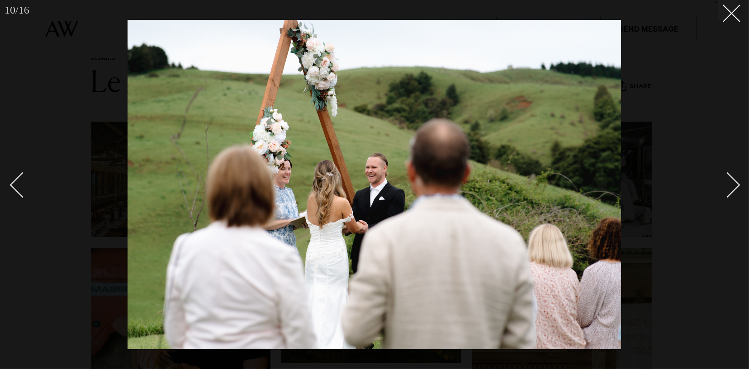
click at [735, 183] on div "Next slide" at bounding box center [728, 185] width 26 height 26
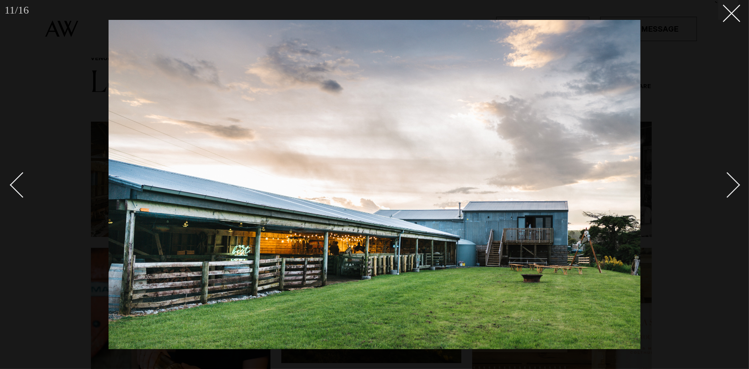
click at [735, 183] on div "Next slide" at bounding box center [728, 185] width 26 height 26
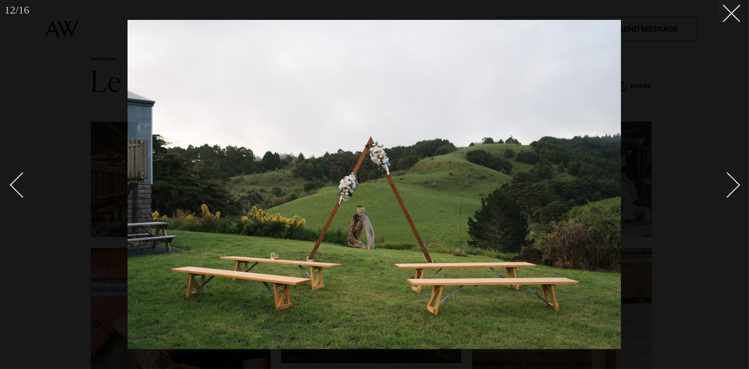
click at [735, 183] on div "Next slide" at bounding box center [728, 185] width 26 height 26
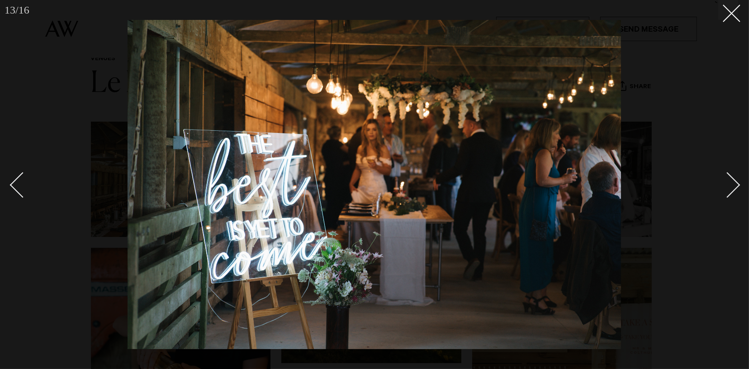
click at [735, 183] on div "Next slide" at bounding box center [728, 185] width 26 height 26
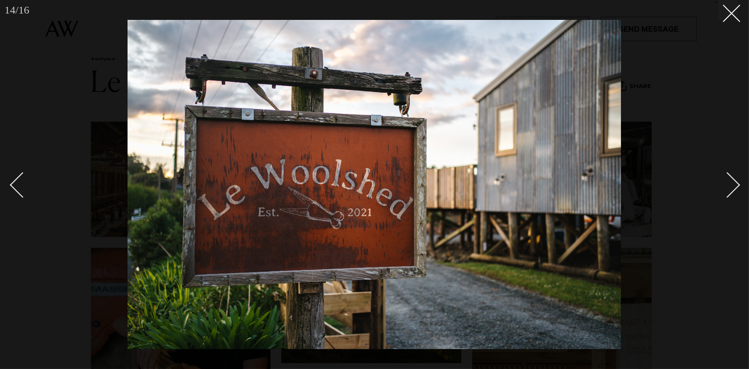
click at [735, 183] on div "Next slide" at bounding box center [728, 185] width 26 height 26
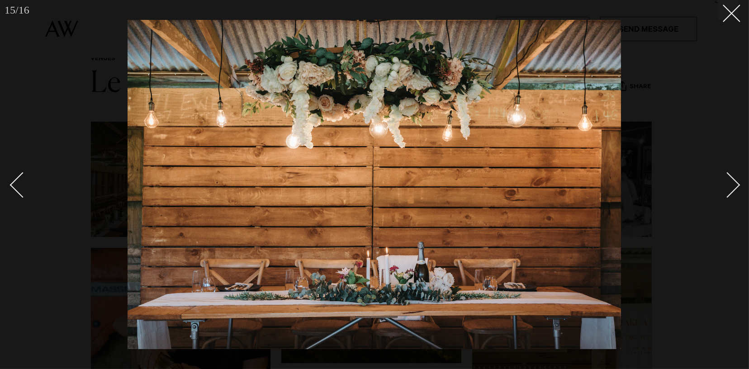
click at [735, 183] on div "Next slide" at bounding box center [728, 185] width 26 height 26
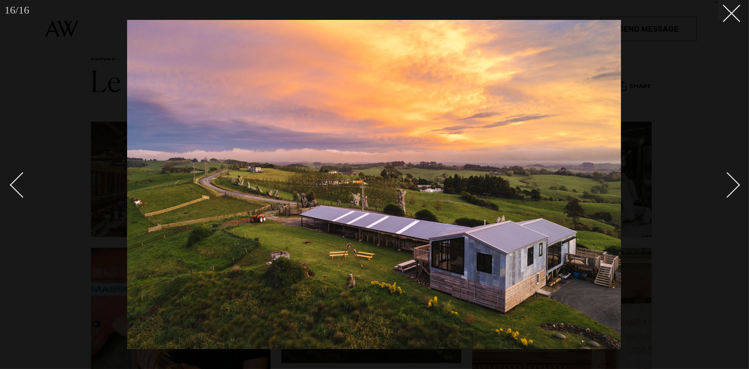
click at [735, 183] on div "Next slide" at bounding box center [728, 185] width 26 height 26
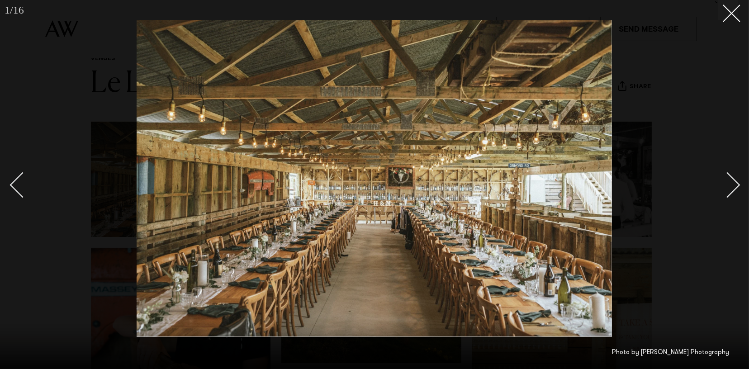
click at [735, 183] on div "Next slide" at bounding box center [728, 185] width 26 height 26
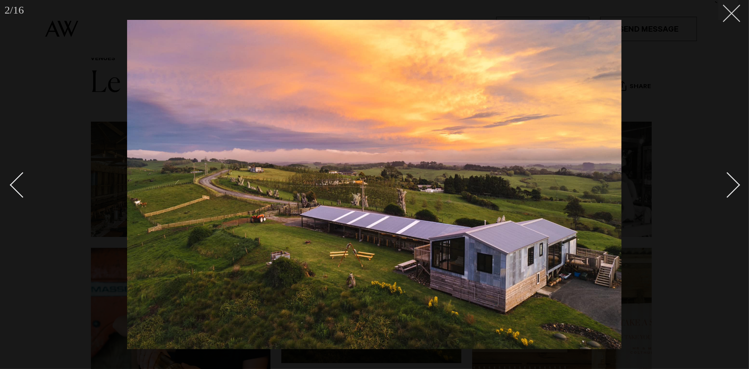
click at [729, 15] on line at bounding box center [731, 13] width 17 height 17
